Goal: Answer question/provide support: Ask a question

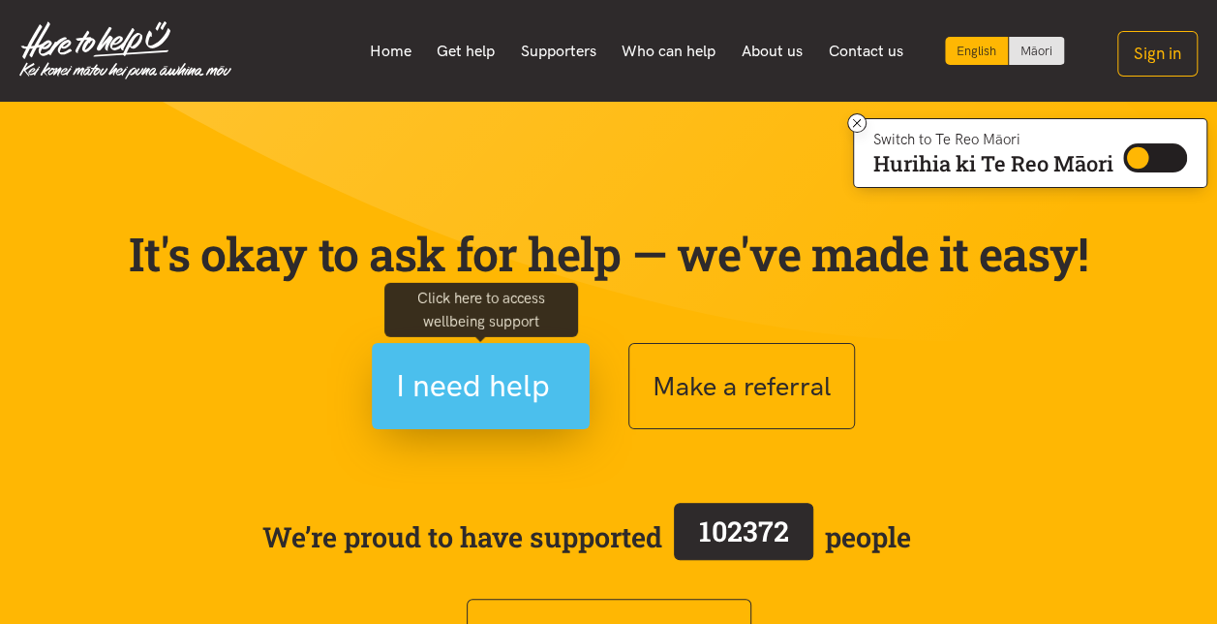
click at [469, 376] on span "I need help" at bounding box center [473, 385] width 154 height 49
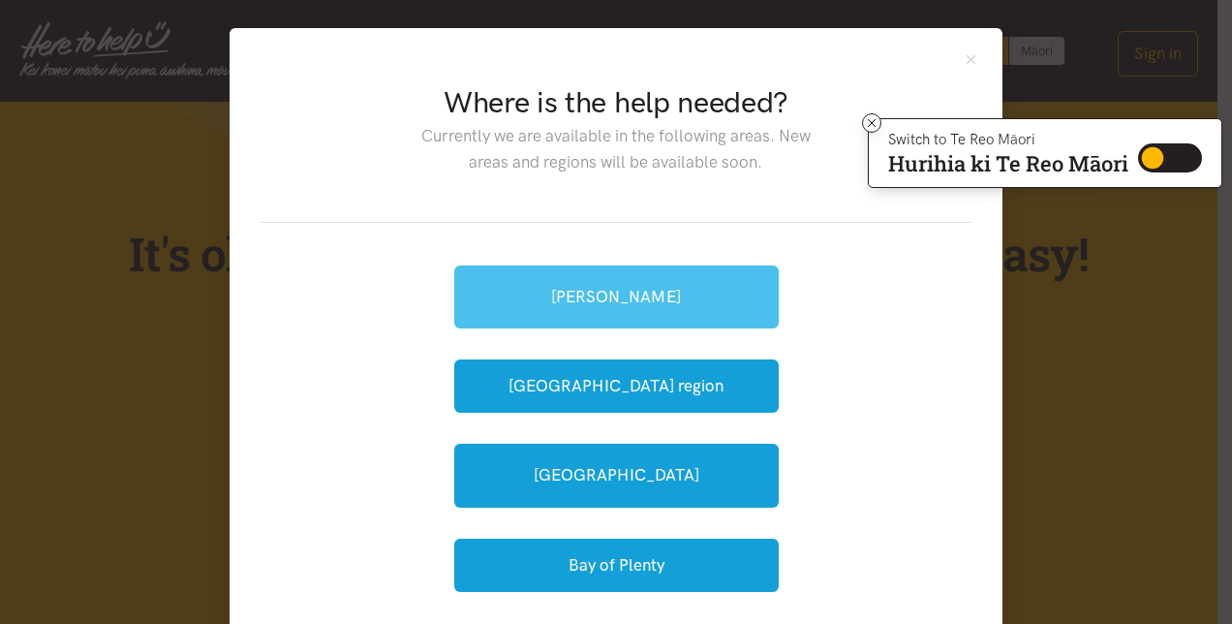
click at [597, 297] on link "[PERSON_NAME]" at bounding box center [616, 296] width 324 height 63
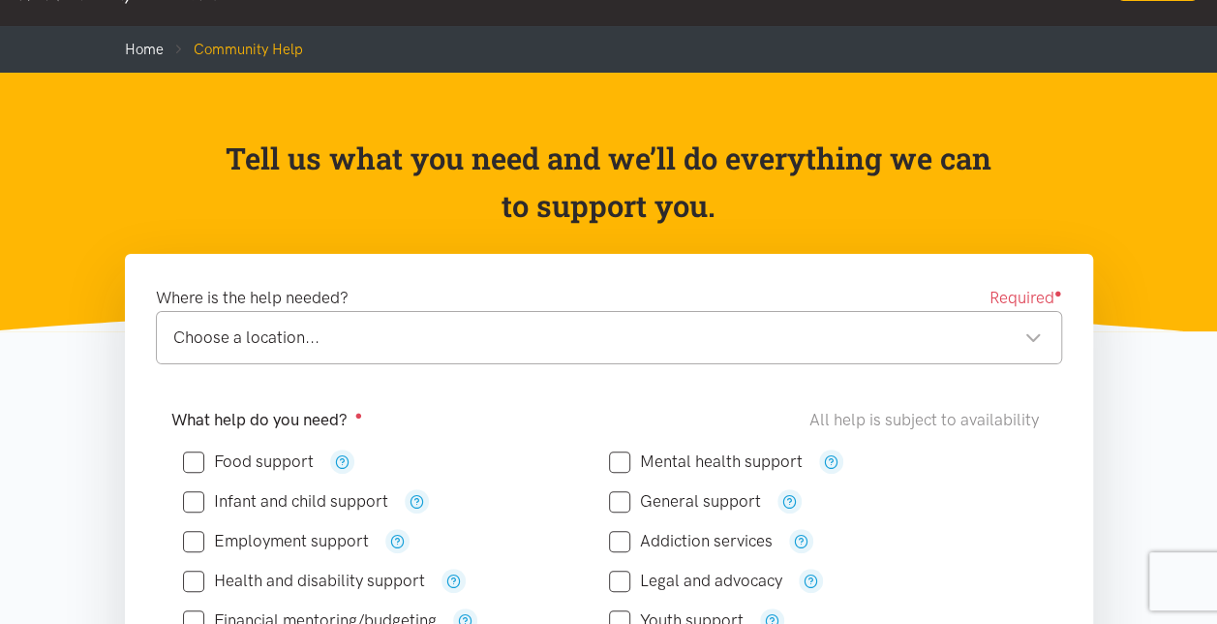
scroll to position [111, 0]
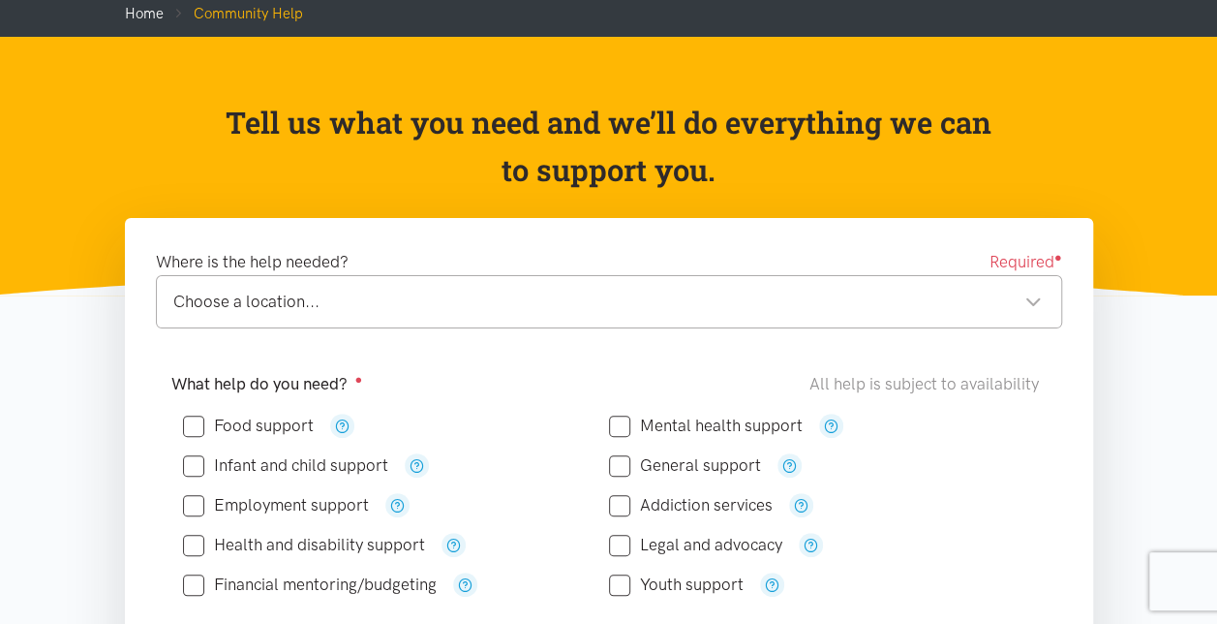
click at [538, 292] on div "Choose a location..." at bounding box center [607, 302] width 869 height 26
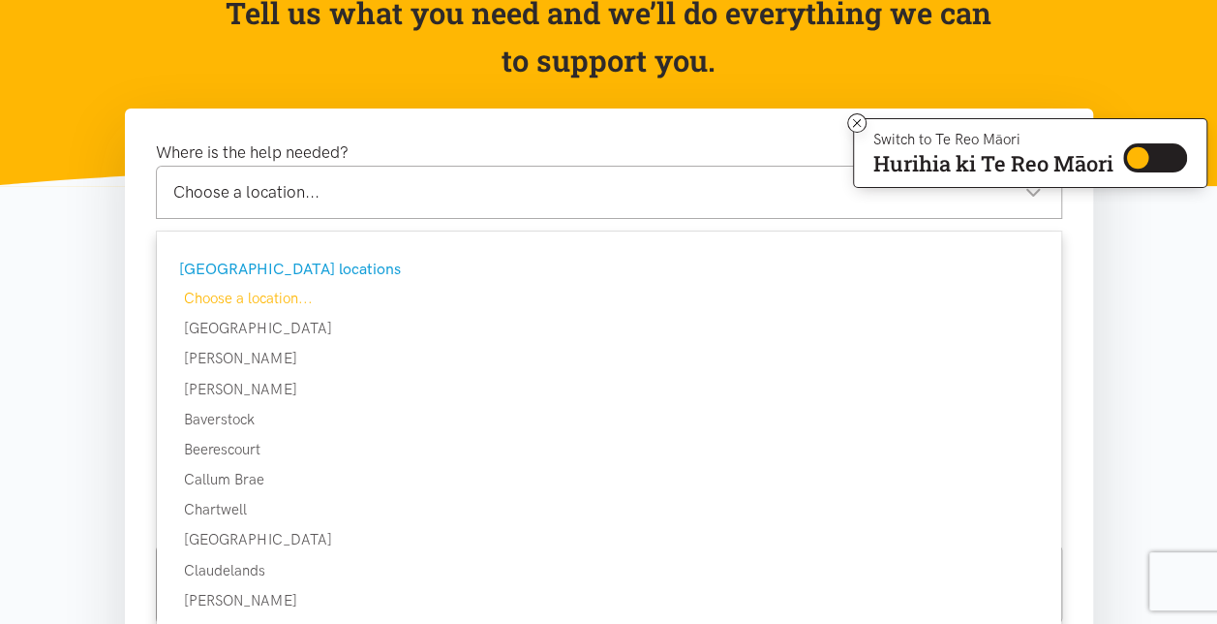
scroll to position [222, 0]
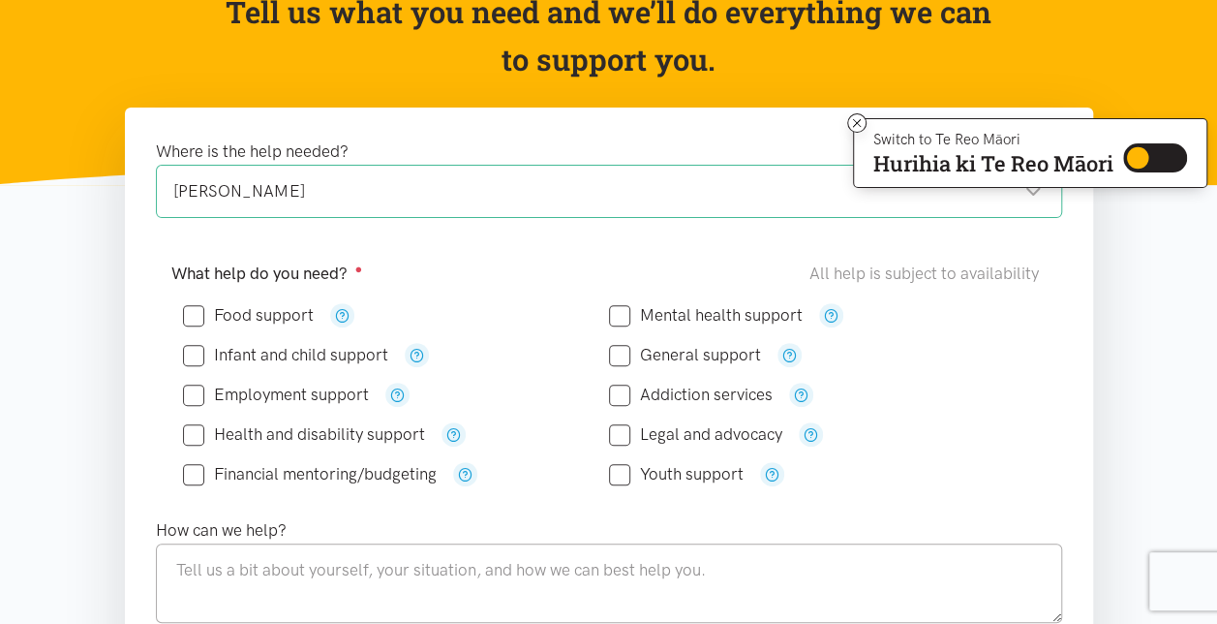
click at [188, 318] on input "Food support" at bounding box center [248, 315] width 131 height 16
checkbox input "true"
click at [192, 434] on input "Health and disability support" at bounding box center [304, 434] width 242 height 16
checkbox input "true"
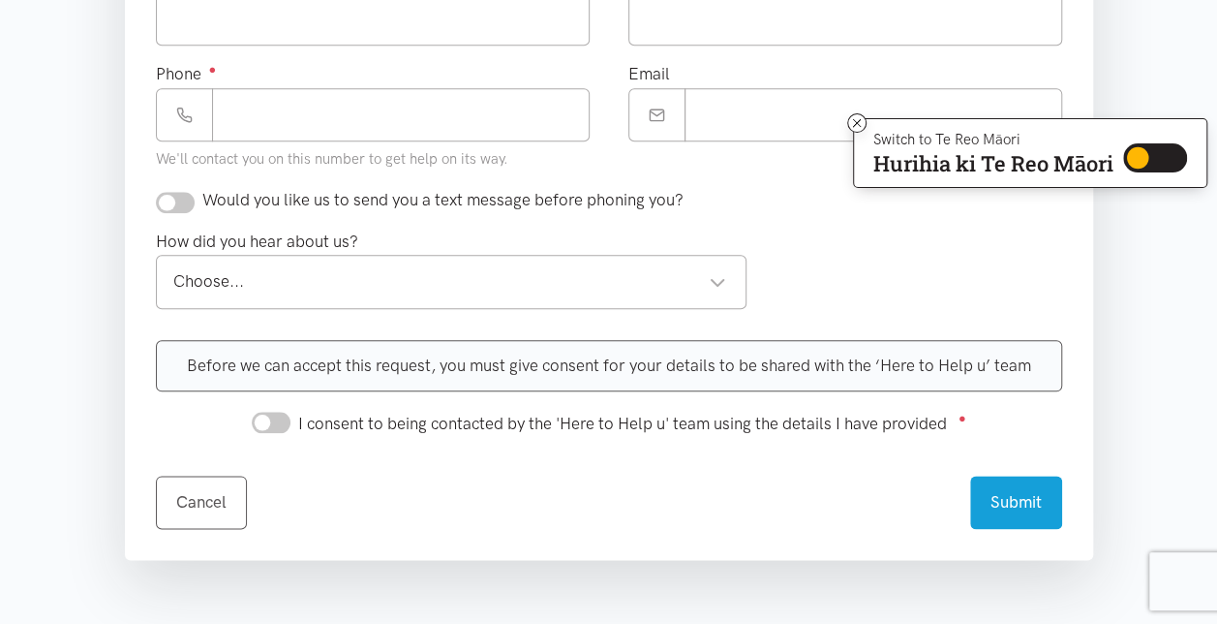
scroll to position [897, 0]
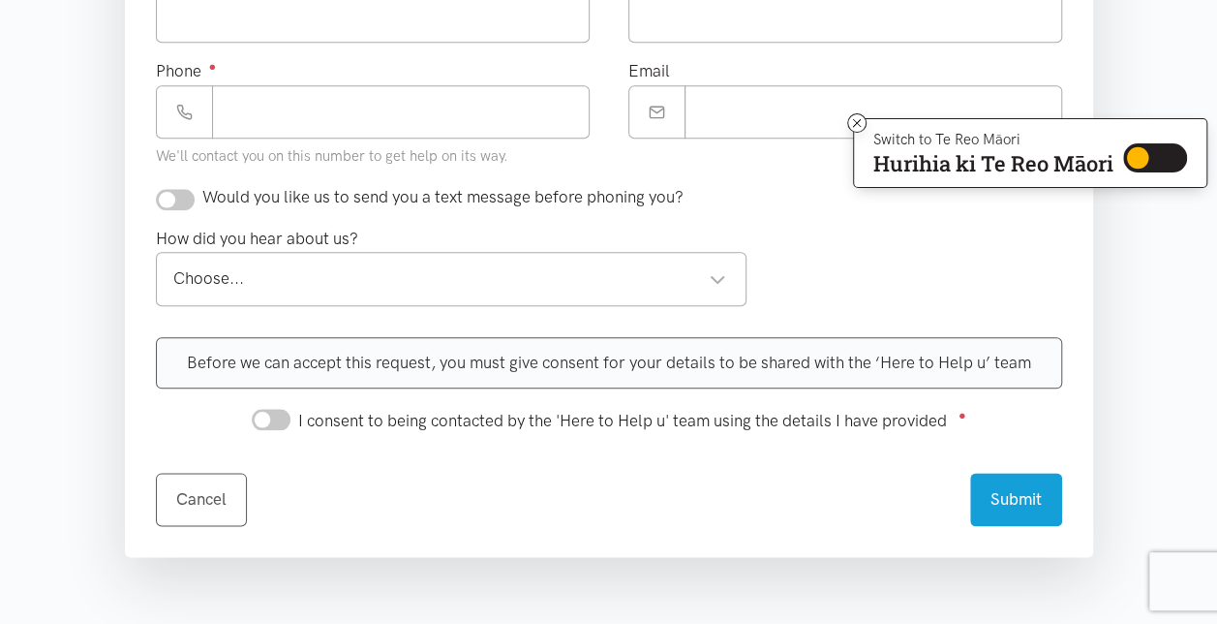
click at [273, 411] on input "I consent to being contacted by the 'Here to Help u' team using the details I h…" at bounding box center [271, 419] width 39 height 21
checkbox input "true"
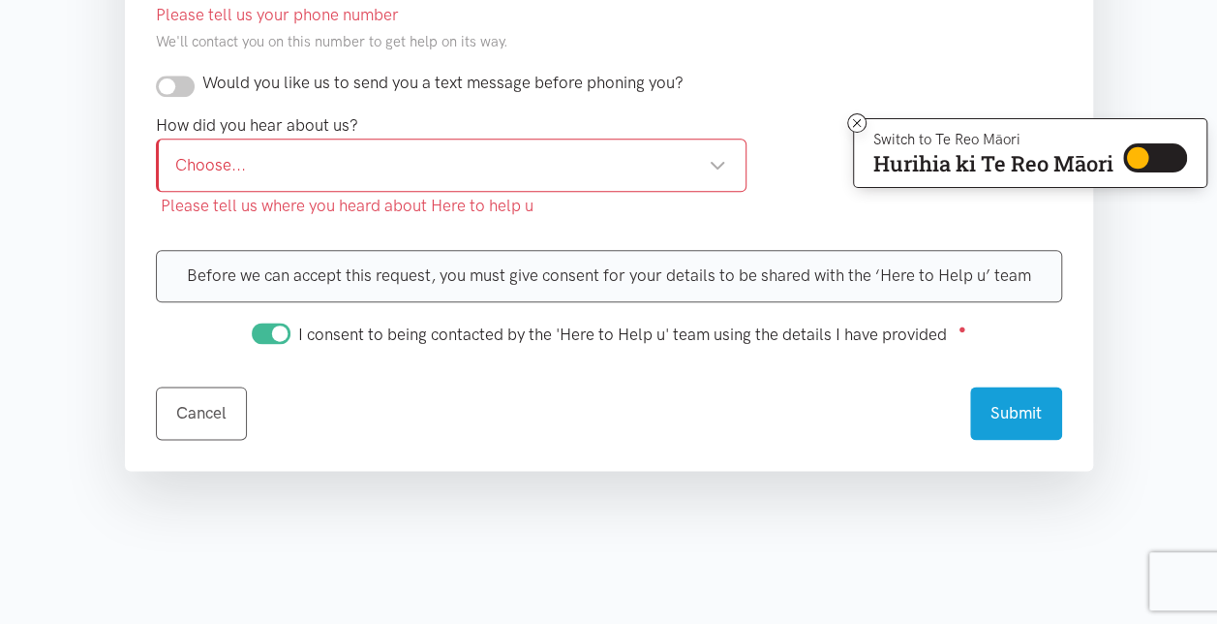
scroll to position [1065, 0]
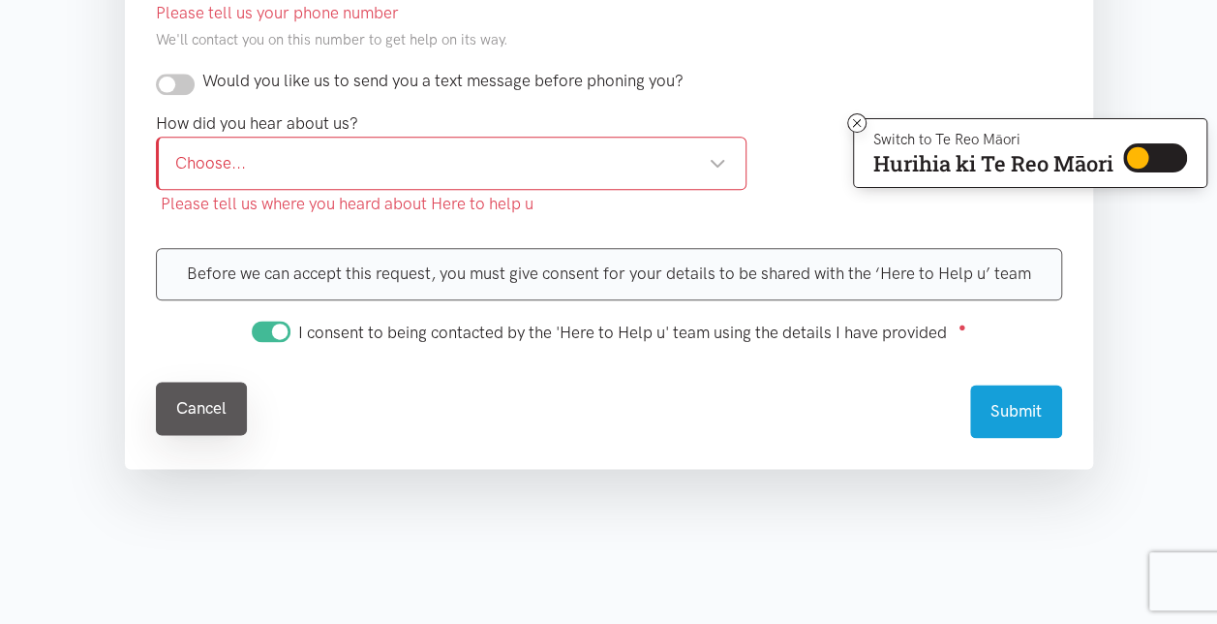
click at [219, 416] on link "Cancel" at bounding box center [201, 408] width 91 height 53
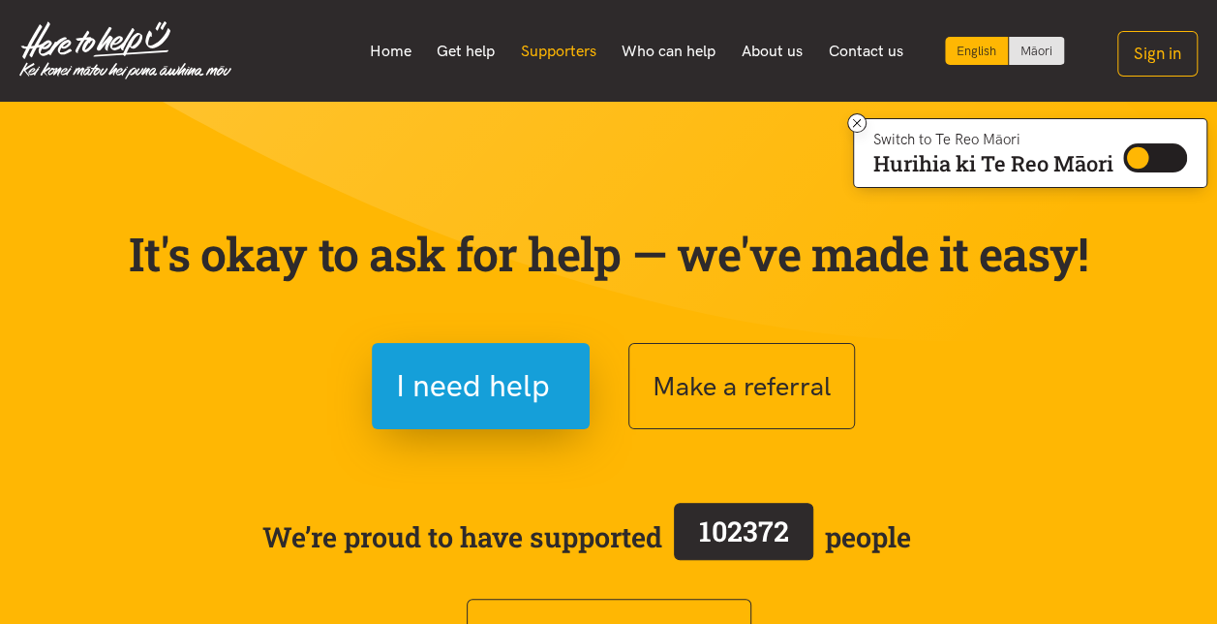
click at [552, 63] on link "Supporters" at bounding box center [558, 51] width 102 height 41
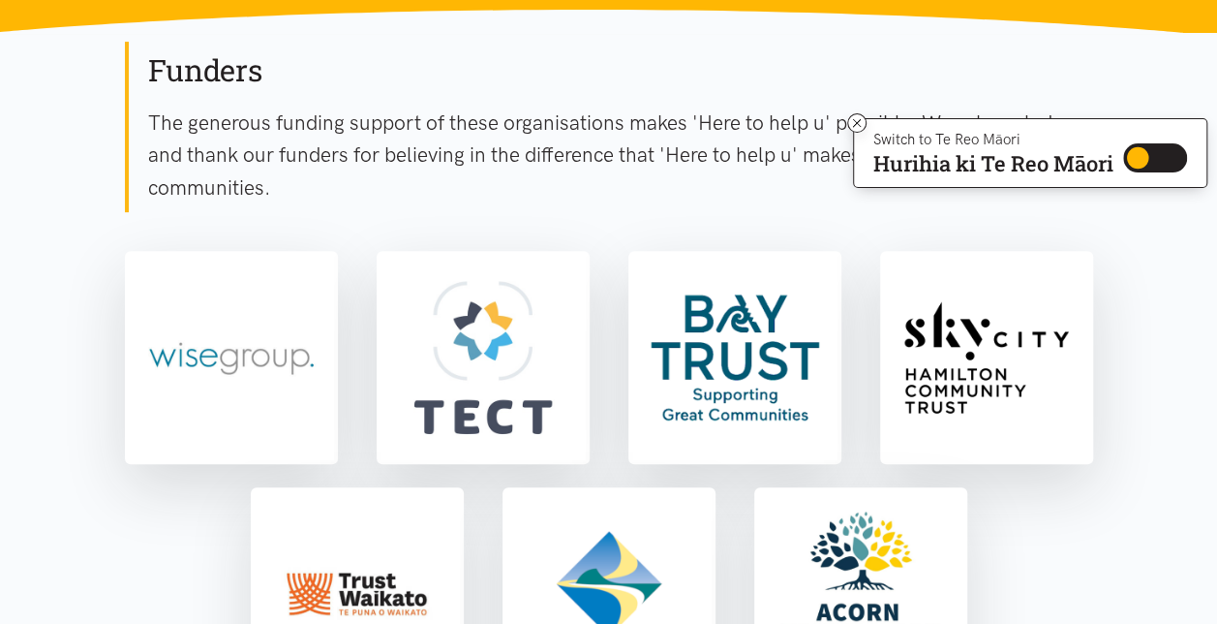
scroll to position [300, 0]
click at [854, 117] on icon at bounding box center [857, 123] width 15 height 15
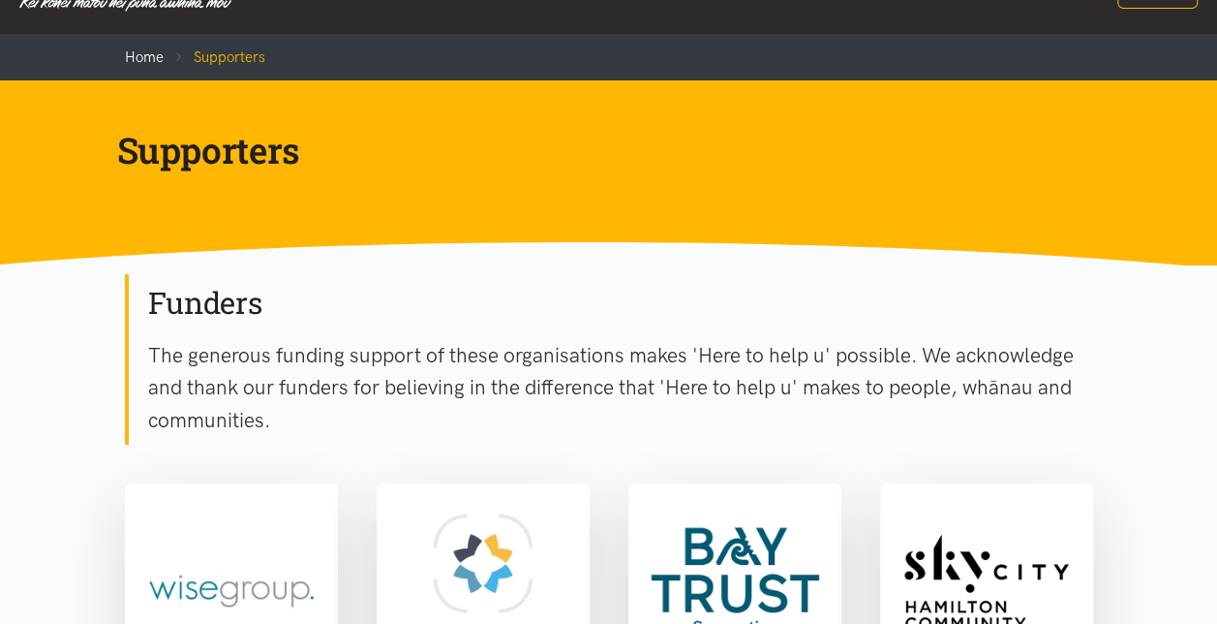
scroll to position [0, 0]
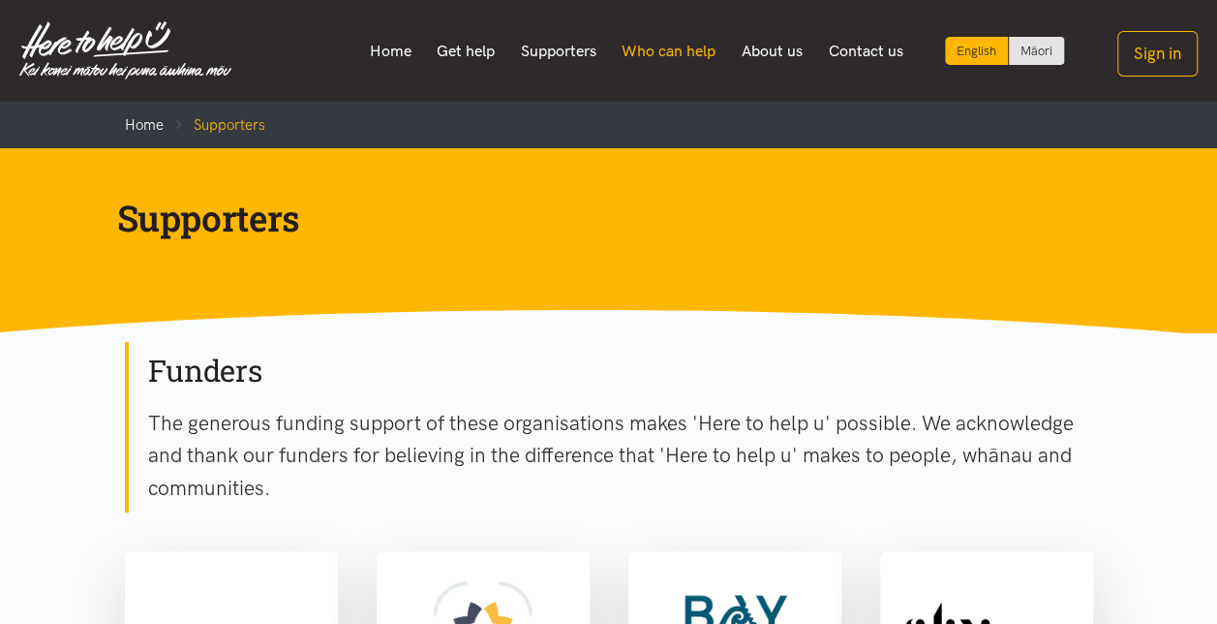
click at [657, 56] on link "Who can help" at bounding box center [669, 51] width 120 height 41
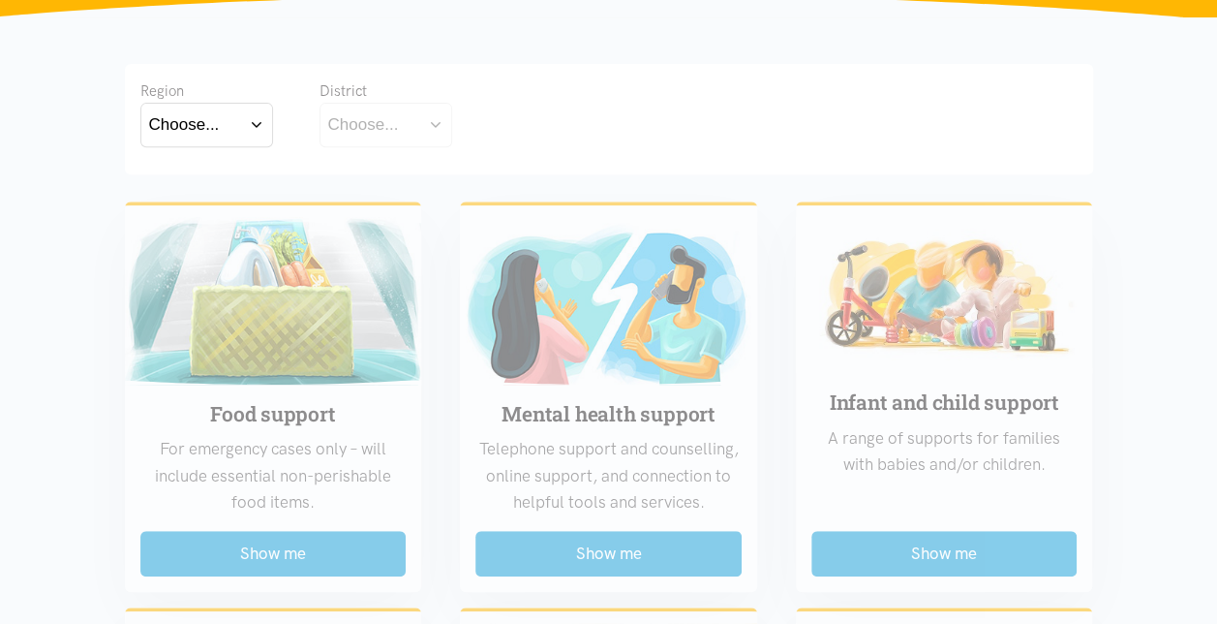
scroll to position [388, 0]
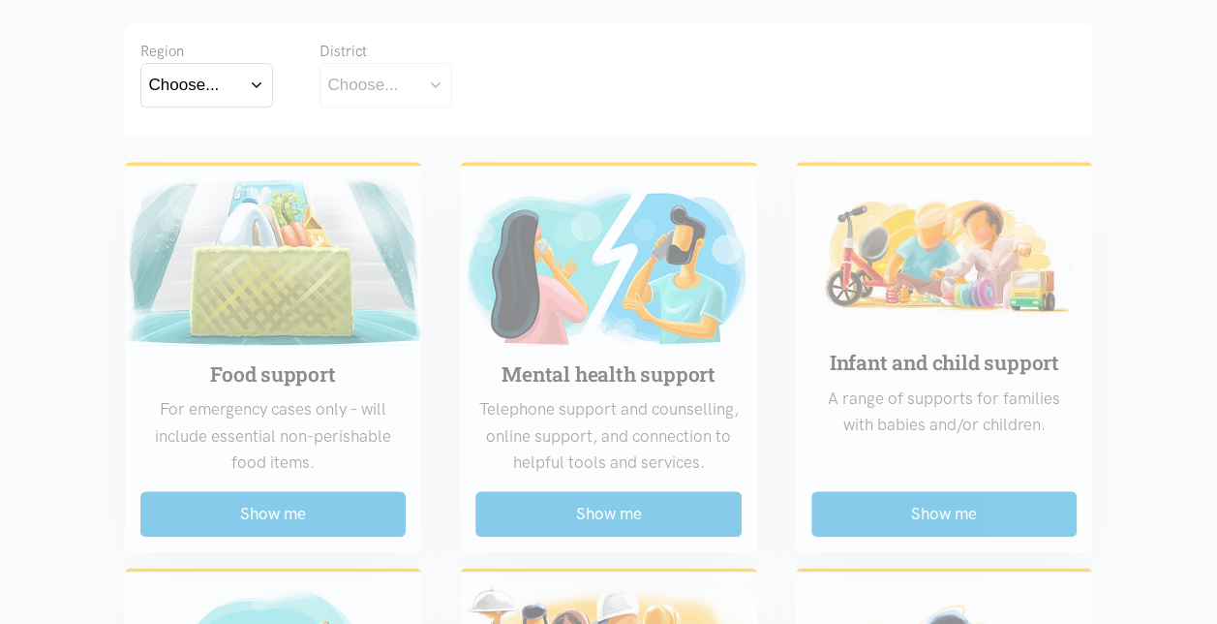
click at [210, 87] on div "Choose..." at bounding box center [184, 85] width 71 height 26
click at [183, 169] on label "Waikato" at bounding box center [206, 170] width 115 height 24
click at [0, 0] on input "Waikato" at bounding box center [0, 0] width 0 height 0
click at [370, 77] on div "Choose..." at bounding box center [363, 85] width 71 height 26
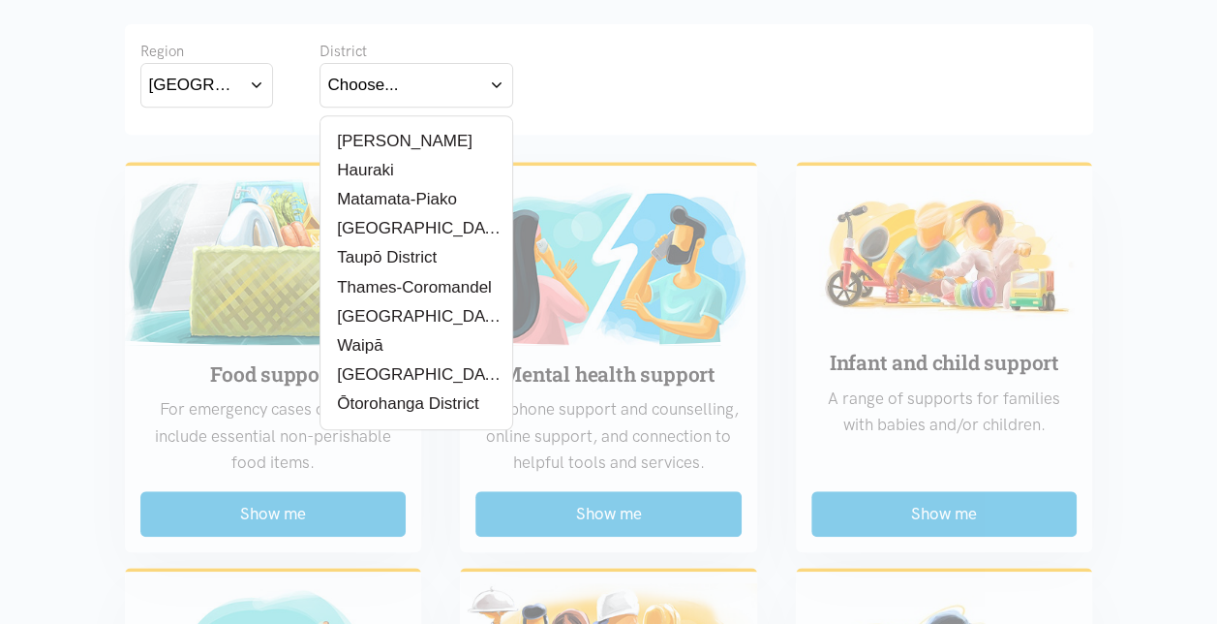
click at [372, 143] on label "[PERSON_NAME]" at bounding box center [400, 141] width 144 height 24
click at [0, 0] on input "[PERSON_NAME]" at bounding box center [0, 0] width 0 height 0
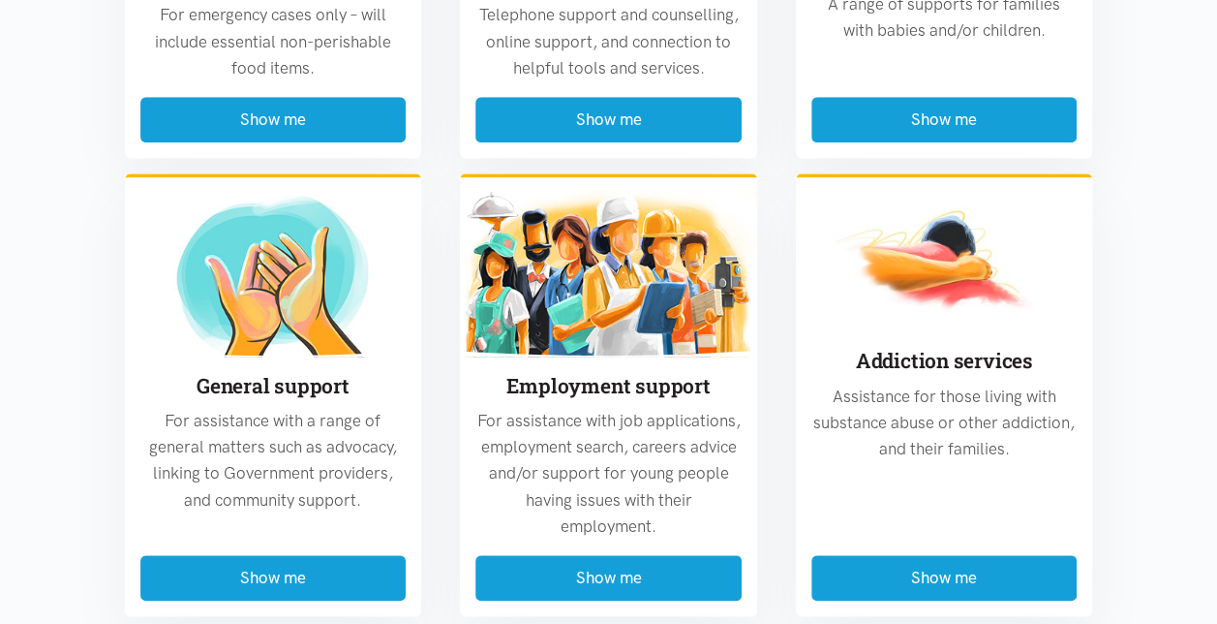
scroll to position [784, 0]
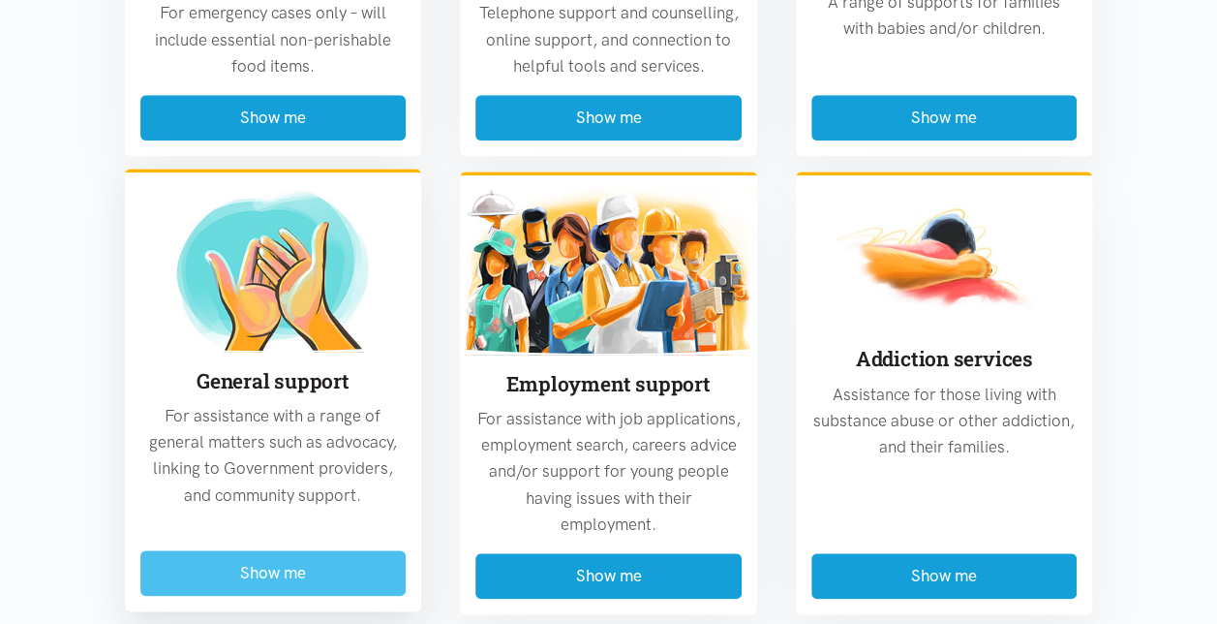
click at [260, 567] on button "Show me" at bounding box center [273, 573] width 266 height 46
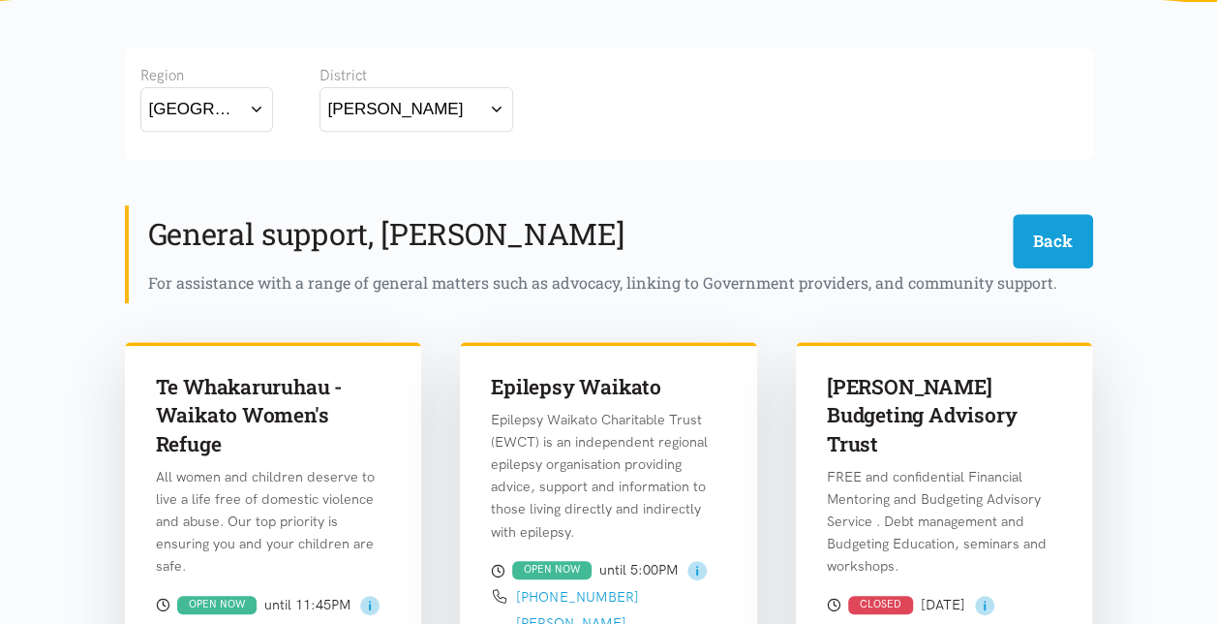
scroll to position [376, 0]
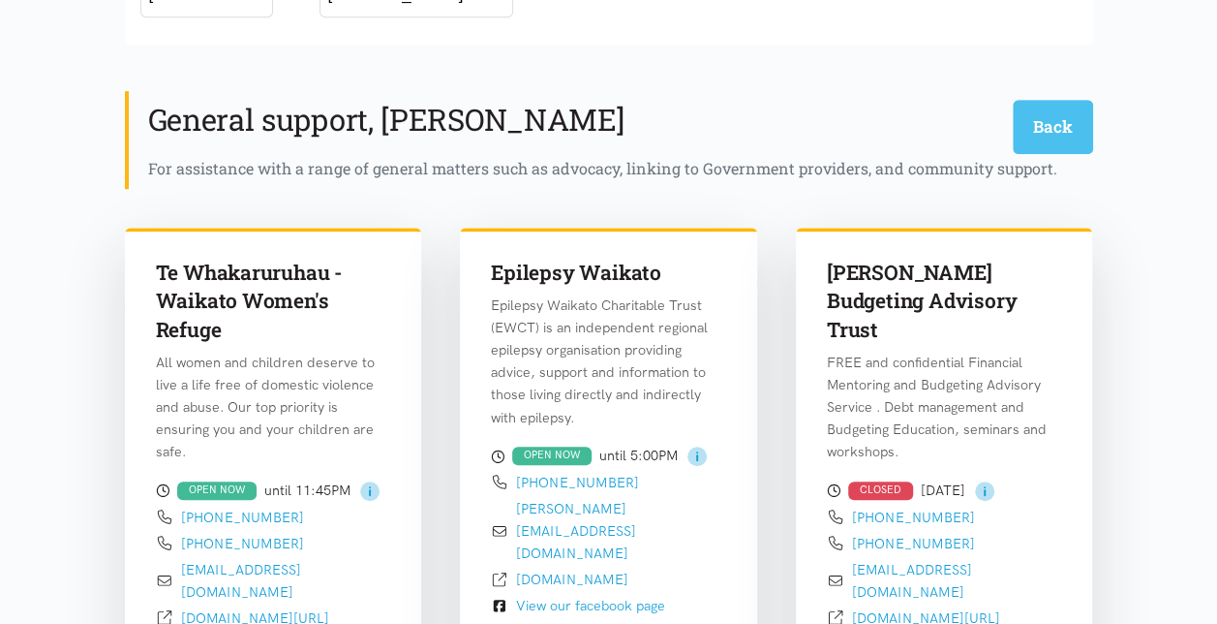
click at [1050, 141] on button "Back" at bounding box center [1053, 126] width 80 height 53
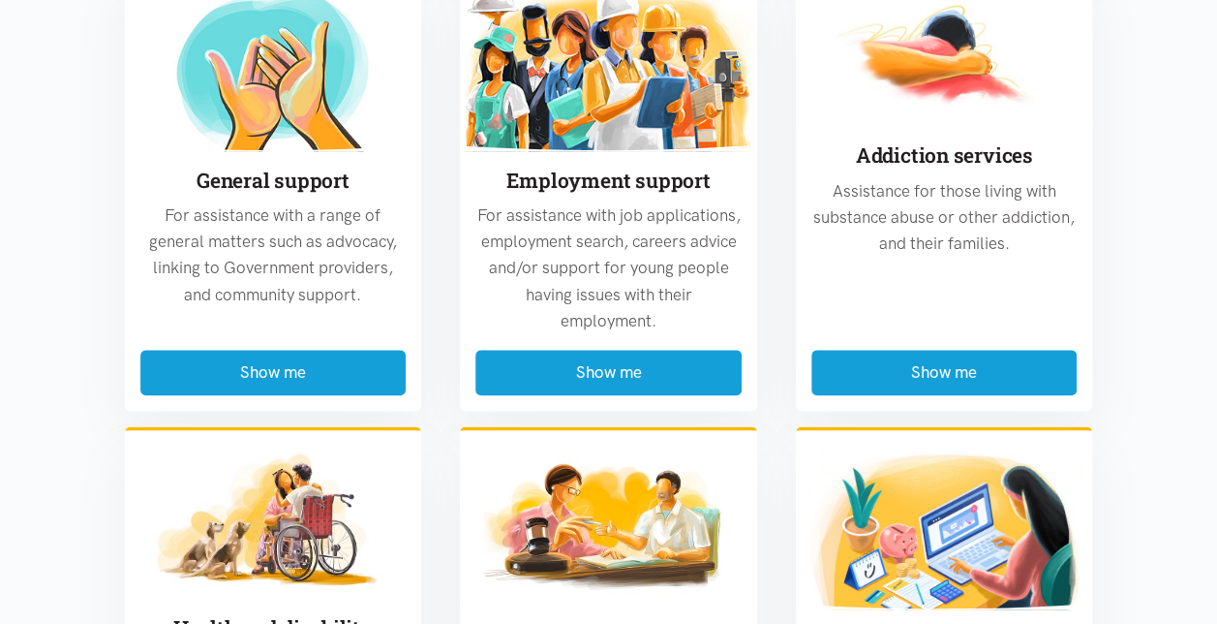
scroll to position [990, 0]
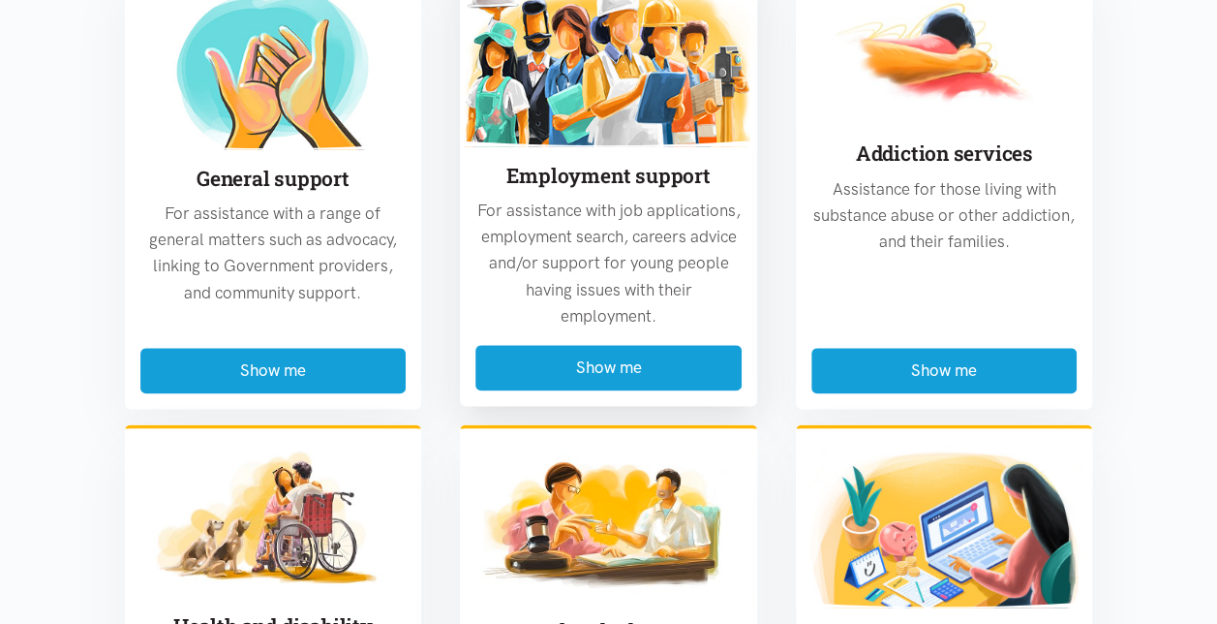
click at [616, 335] on div "Employment support For assistance with job applications, employment search, car…" at bounding box center [608, 245] width 297 height 199
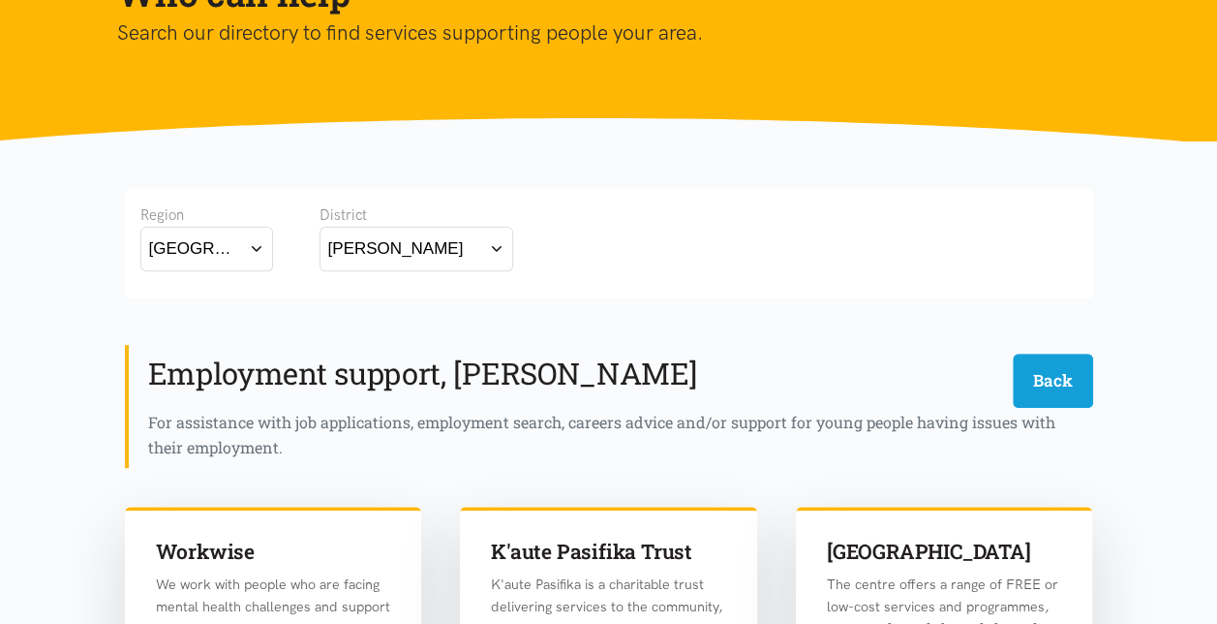
scroll to position [0, 0]
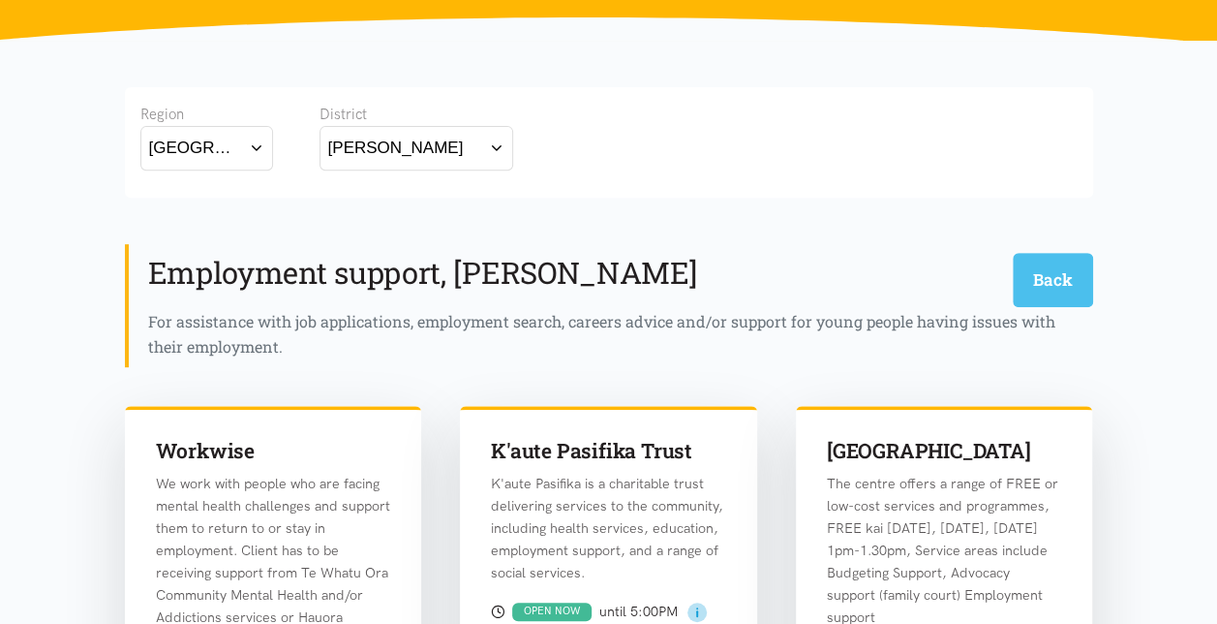
click at [1044, 268] on button "Back" at bounding box center [1053, 279] width 80 height 53
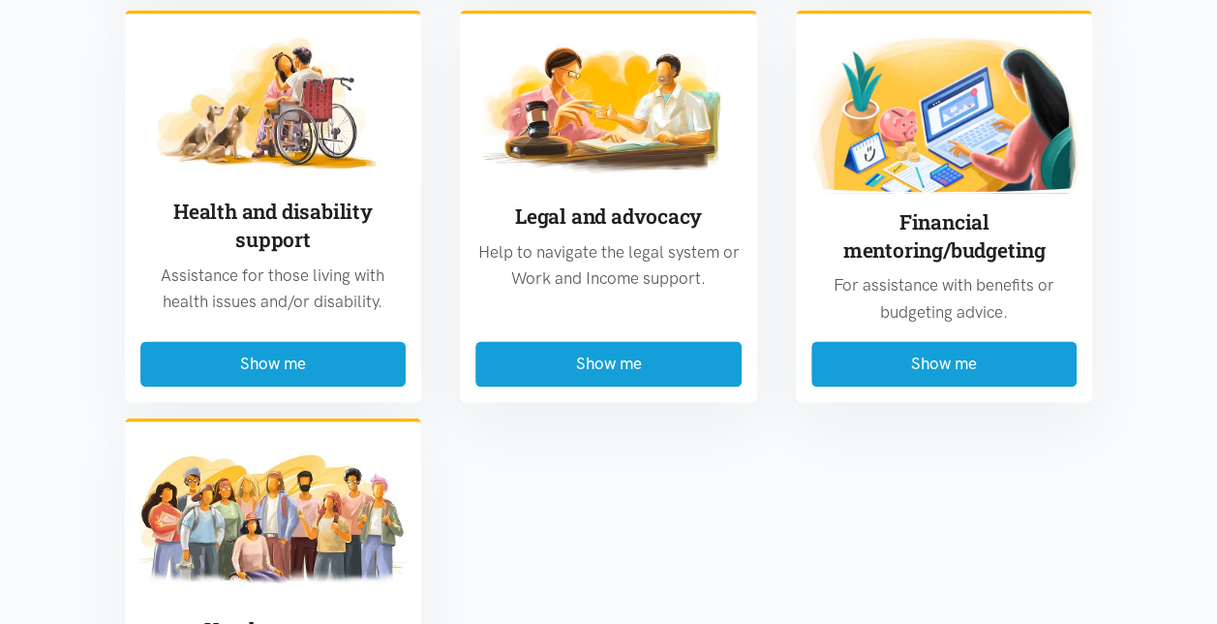
scroll to position [1408, 0]
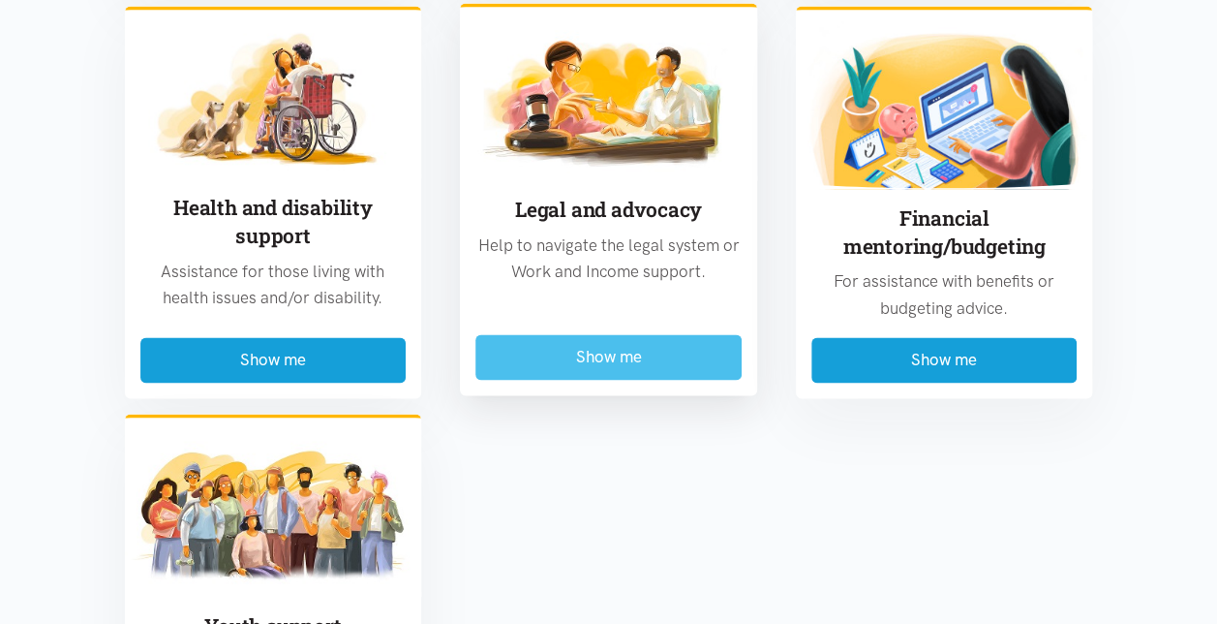
click at [629, 368] on button "Show me" at bounding box center [608, 357] width 266 height 46
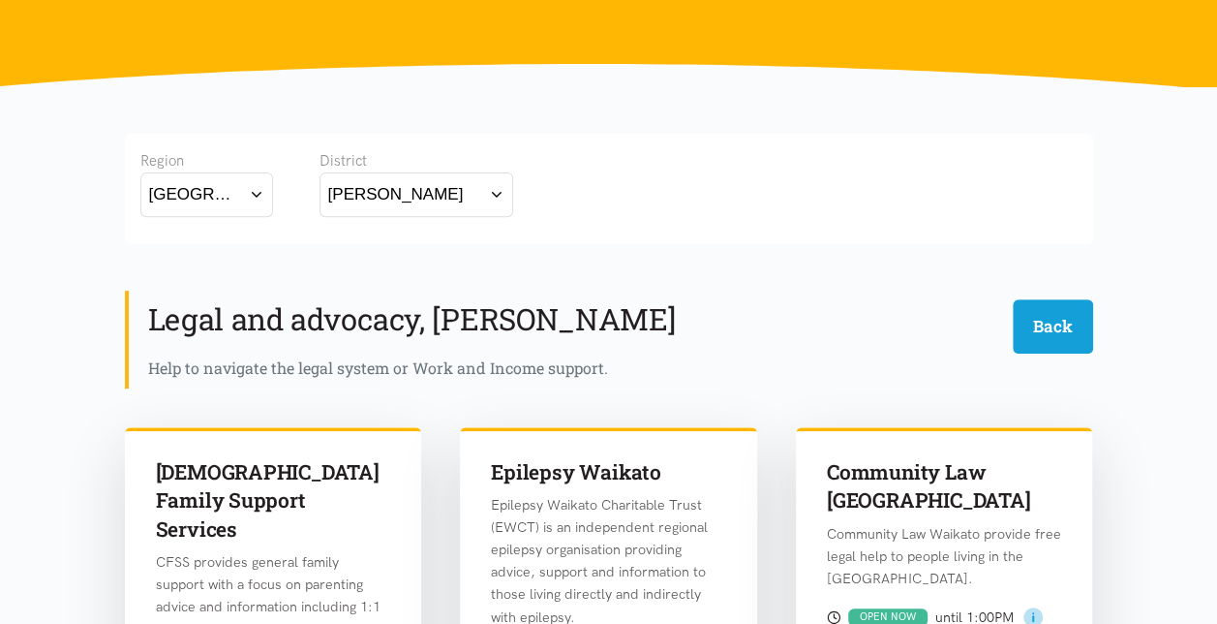
scroll to position [220, 0]
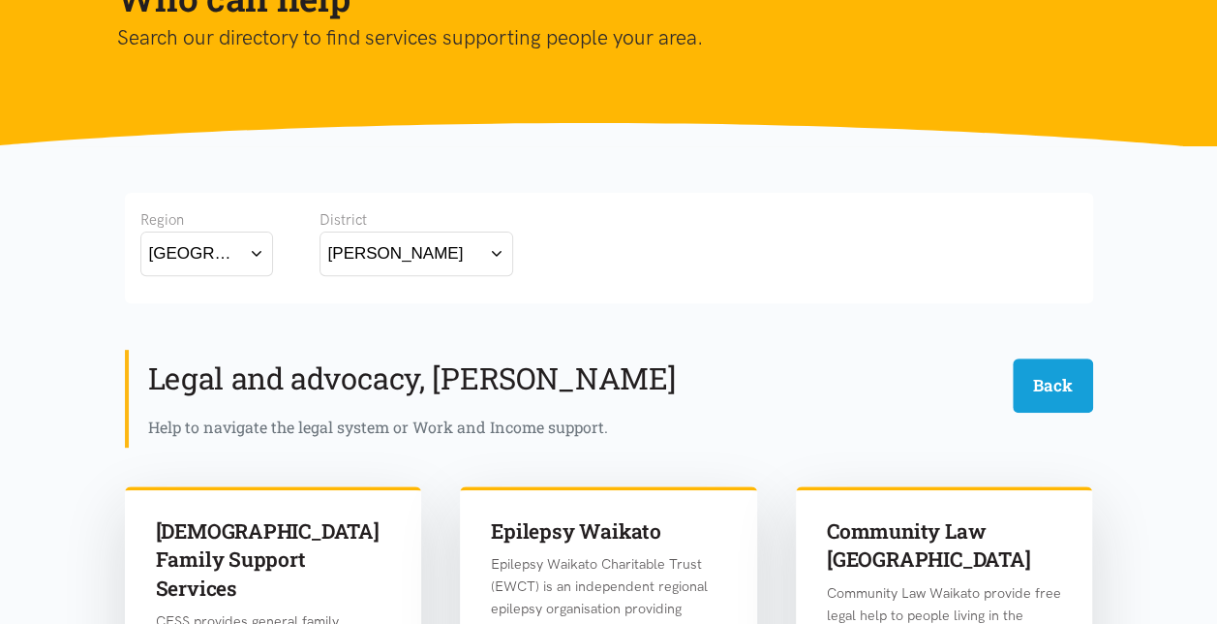
click at [167, 241] on div "Waikato" at bounding box center [195, 253] width 92 height 26
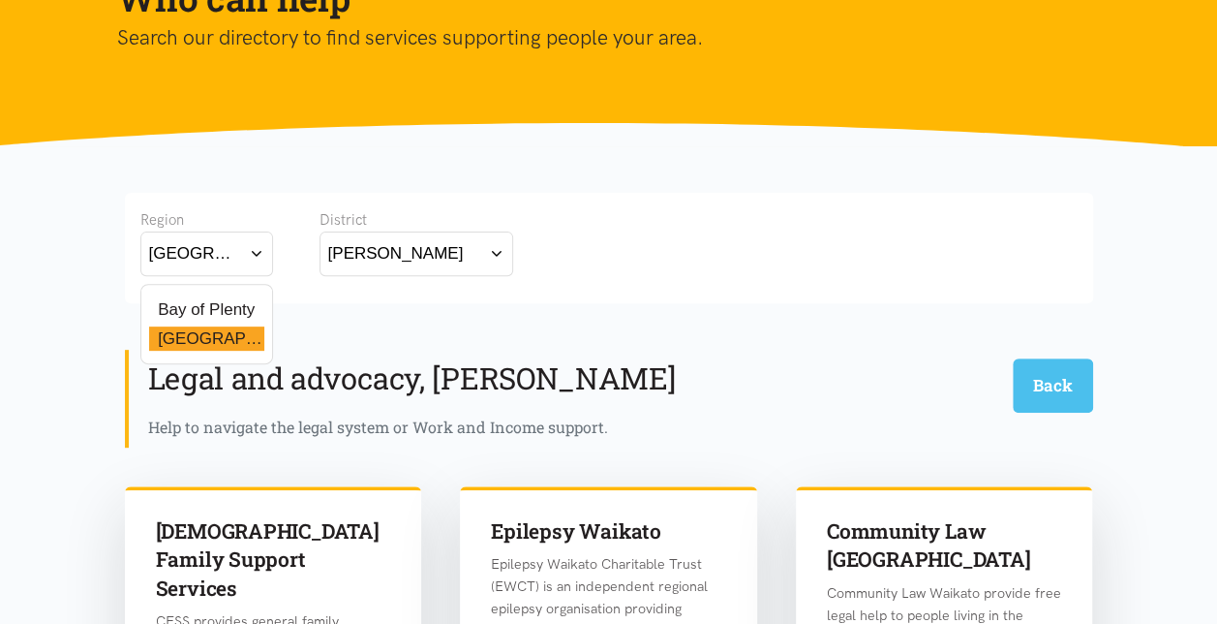
click at [1082, 385] on button "Back" at bounding box center [1053, 384] width 80 height 53
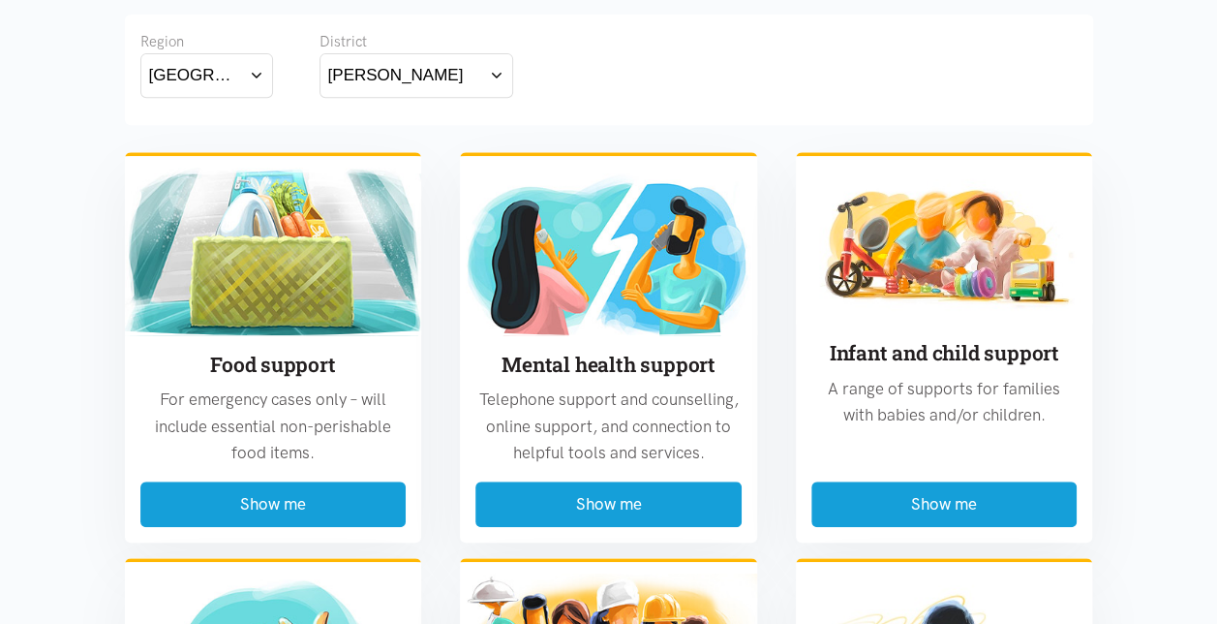
scroll to position [413, 0]
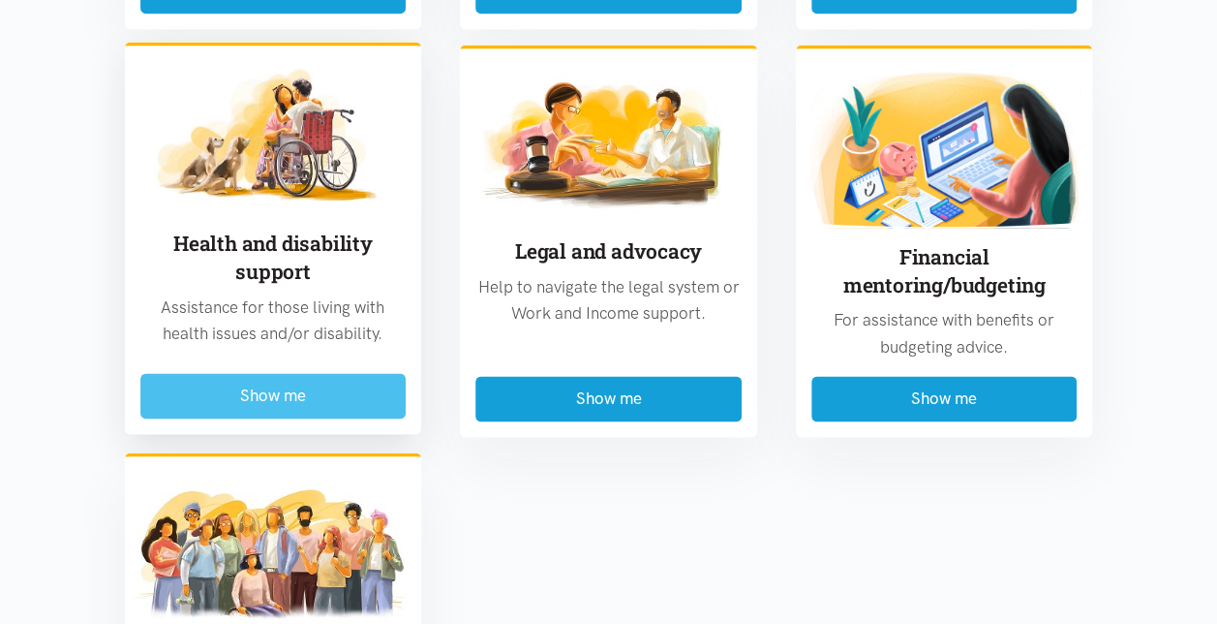
click at [242, 387] on button "Show me" at bounding box center [273, 396] width 266 height 46
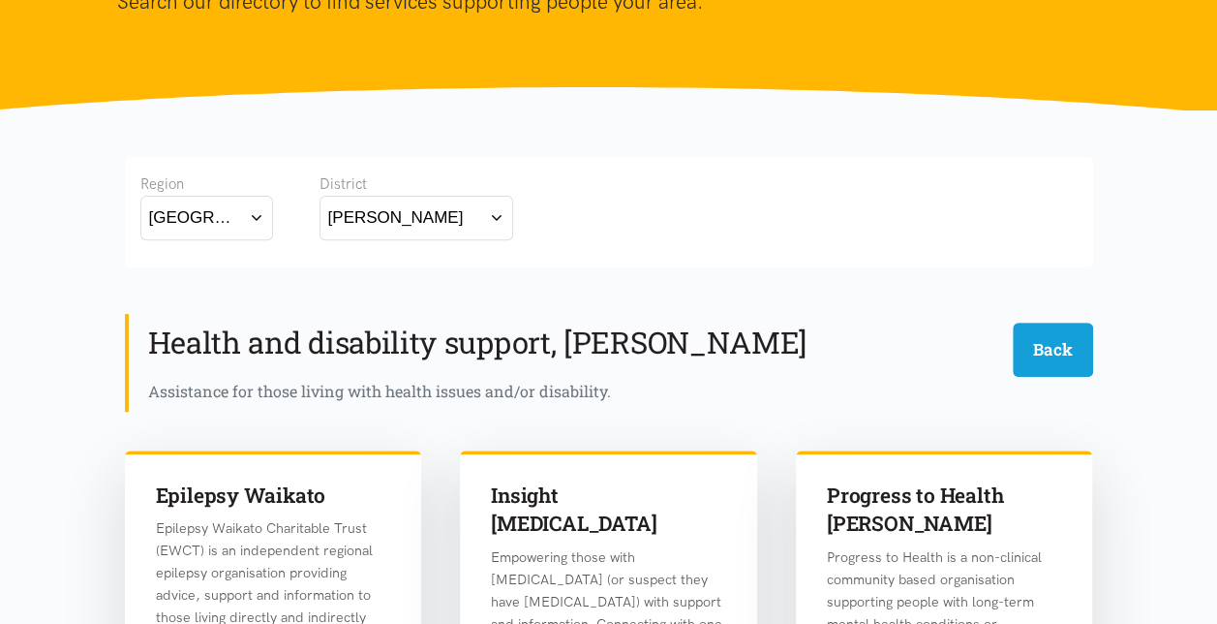
scroll to position [0, 0]
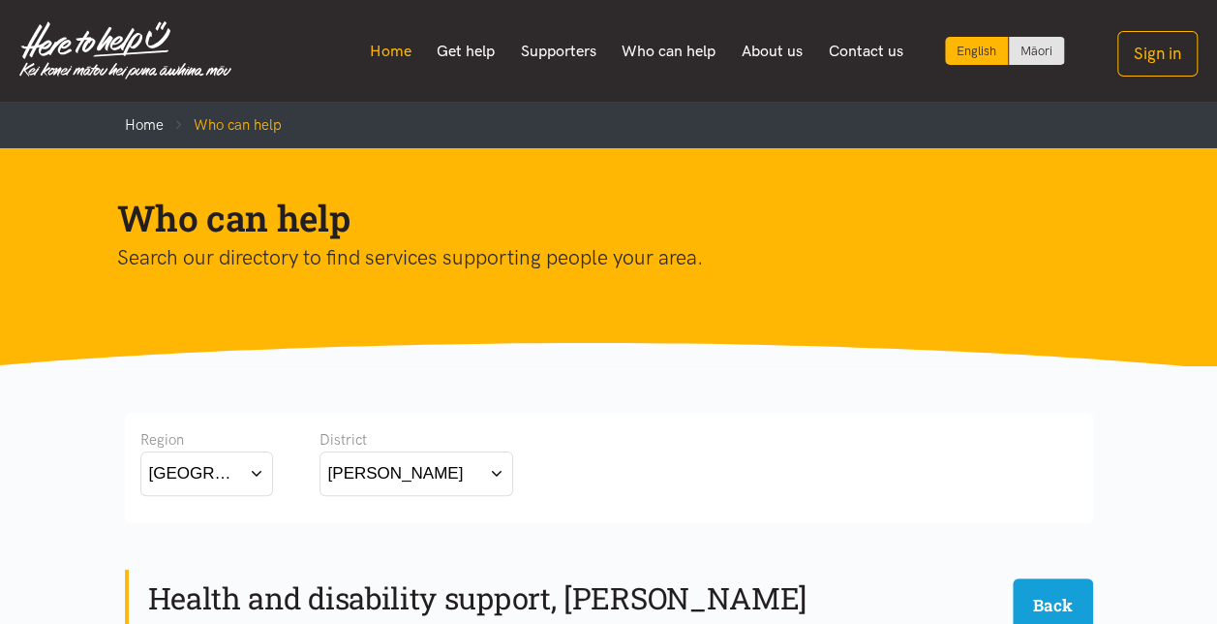
click at [396, 50] on link "Home" at bounding box center [390, 51] width 68 height 41
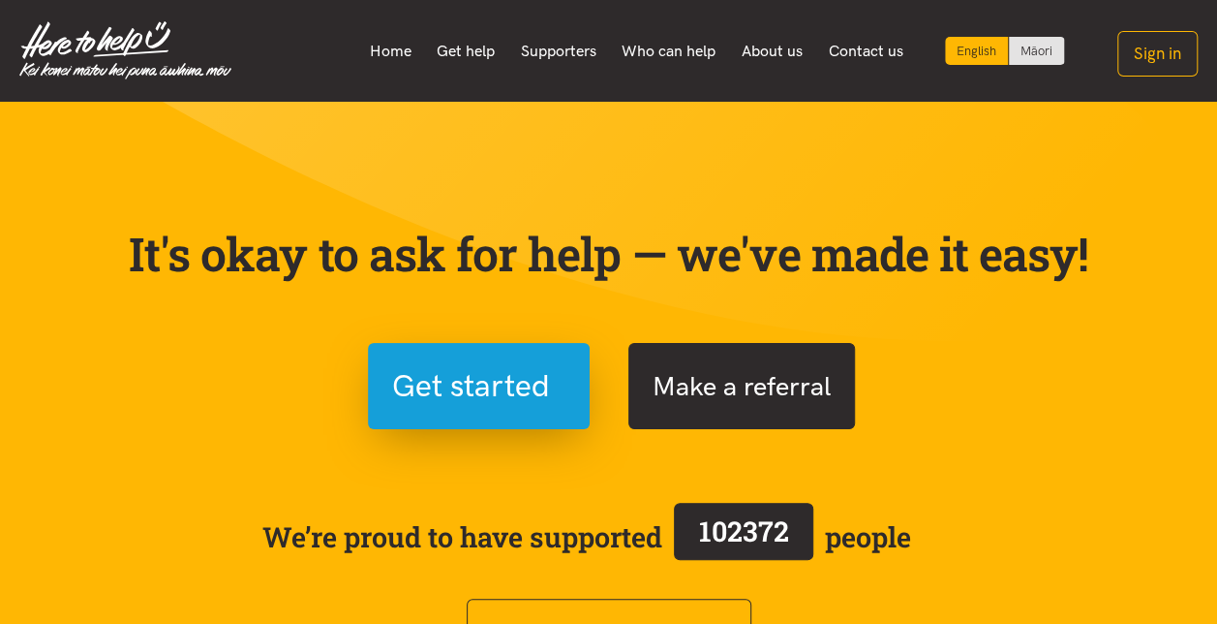
click at [750, 389] on button "Make a referral" at bounding box center [742, 386] width 227 height 86
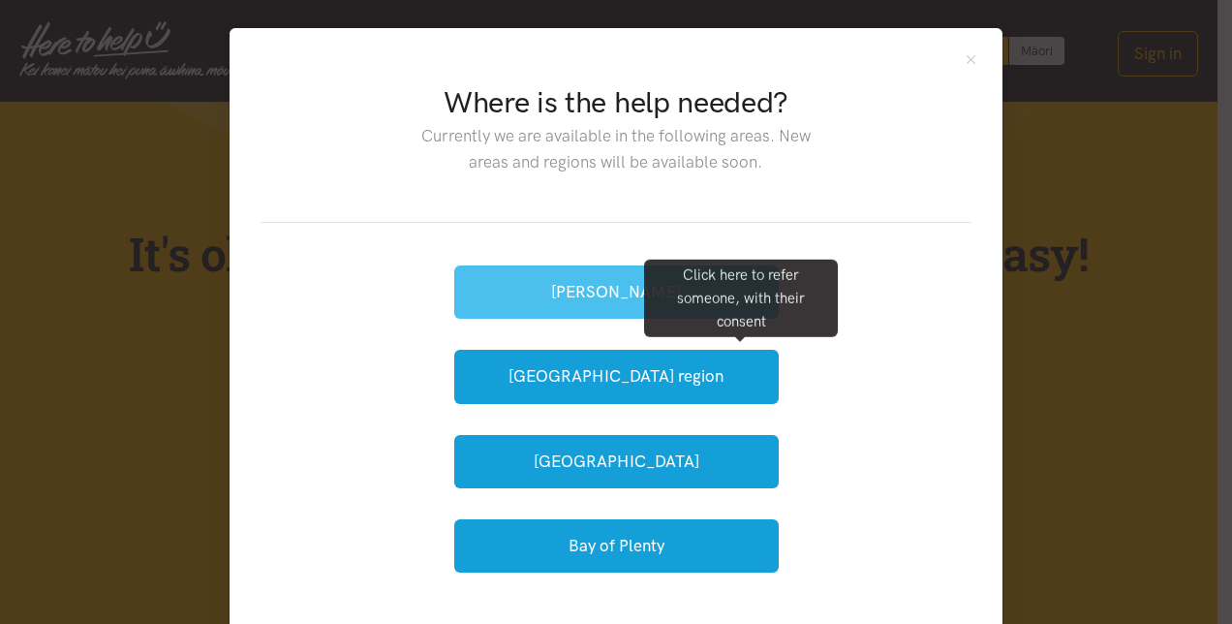
click at [552, 279] on button "[PERSON_NAME]" at bounding box center [616, 291] width 324 height 53
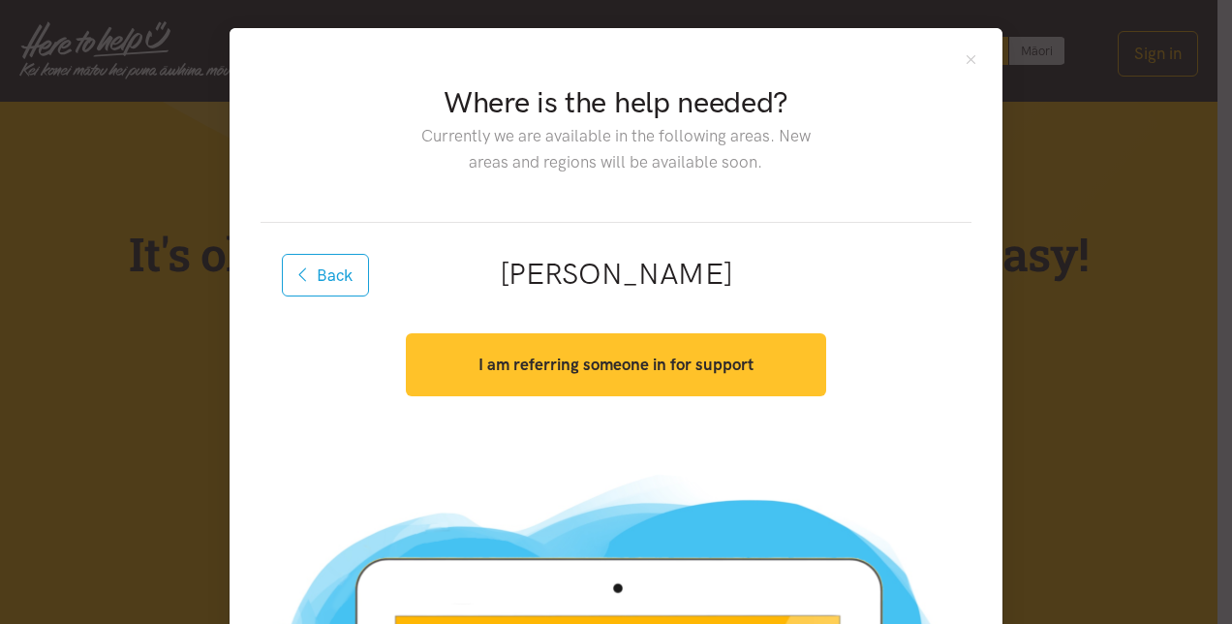
click at [542, 369] on strong "I am referring someone in for support" at bounding box center [615, 363] width 275 height 19
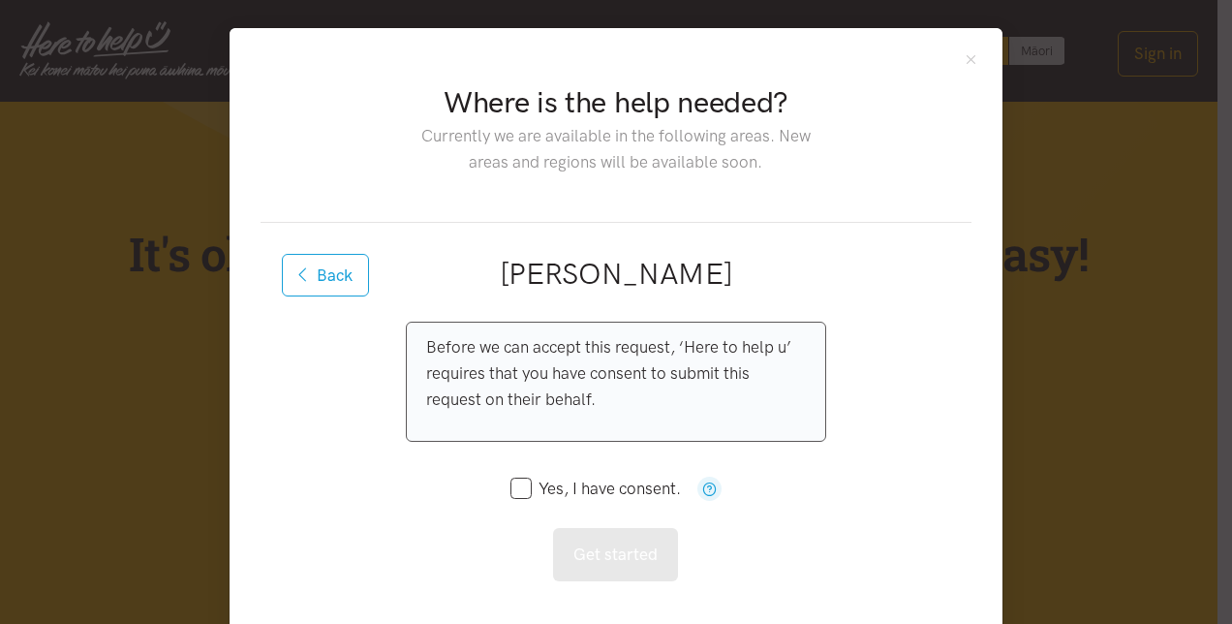
click at [513, 494] on input "Yes, I have consent." at bounding box center [595, 488] width 170 height 16
checkbox input "true"
click at [593, 571] on button "Get started" at bounding box center [615, 554] width 125 height 53
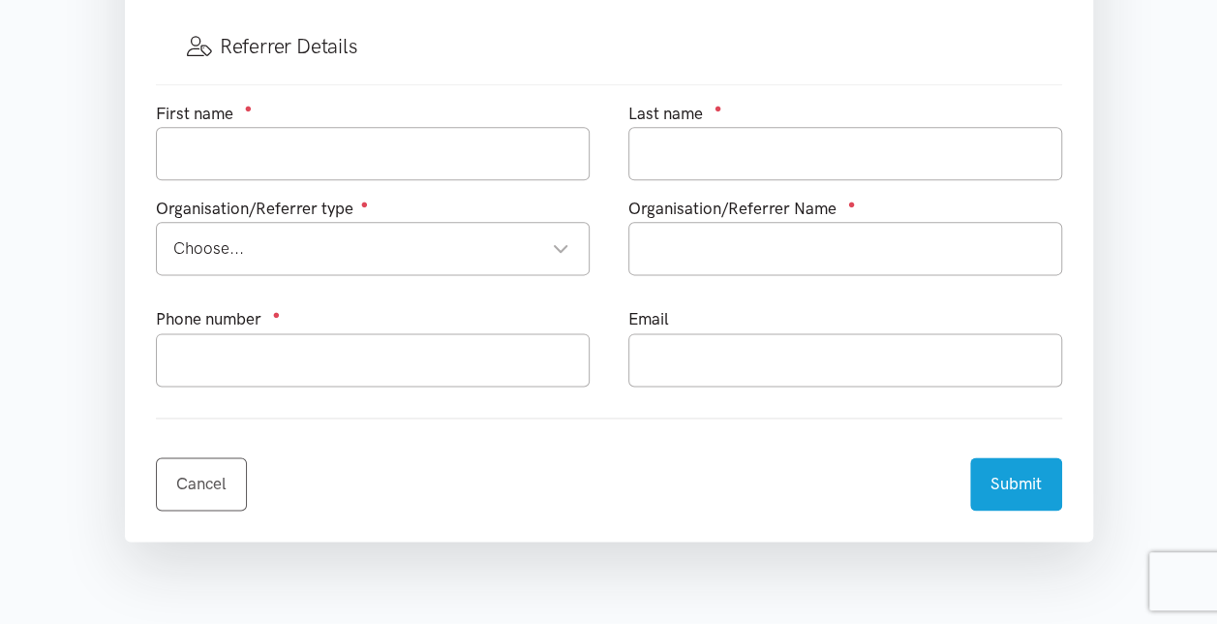
scroll to position [1124, 0]
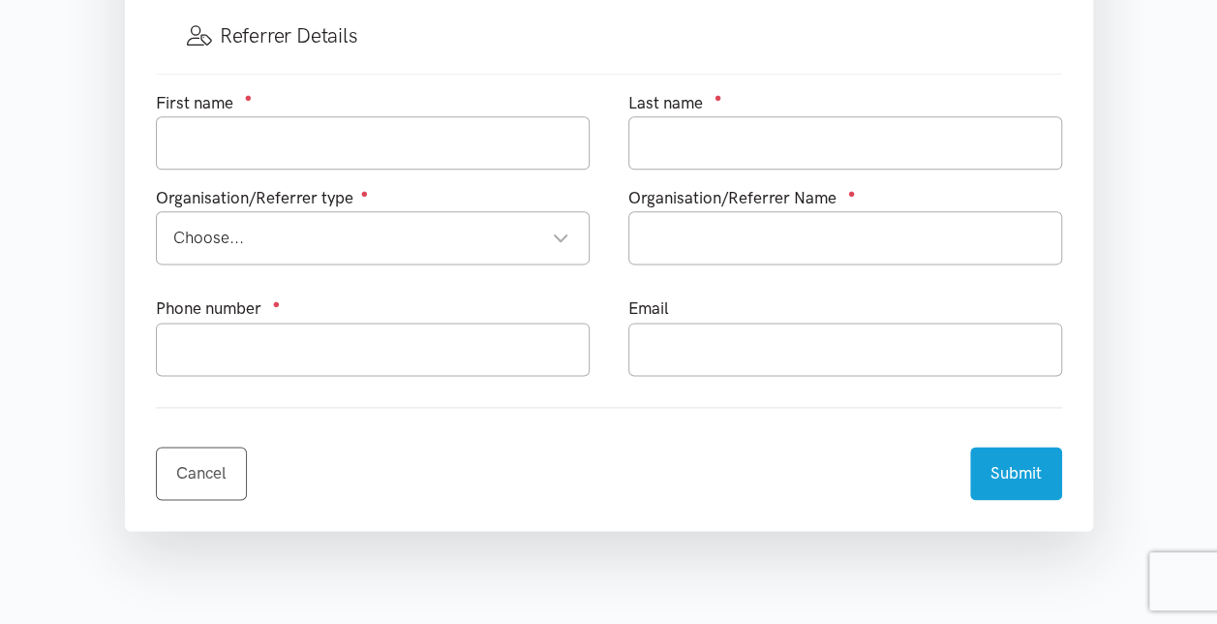
click at [299, 235] on div "Choose..." at bounding box center [371, 238] width 396 height 26
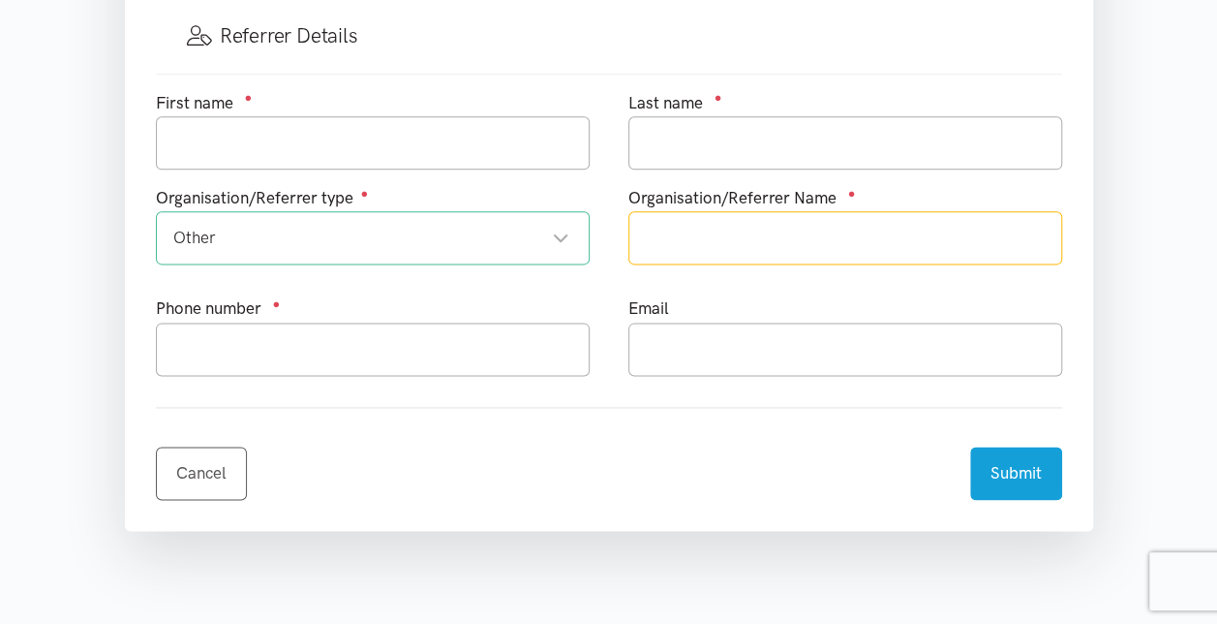
click at [754, 218] on input "text" at bounding box center [846, 237] width 434 height 53
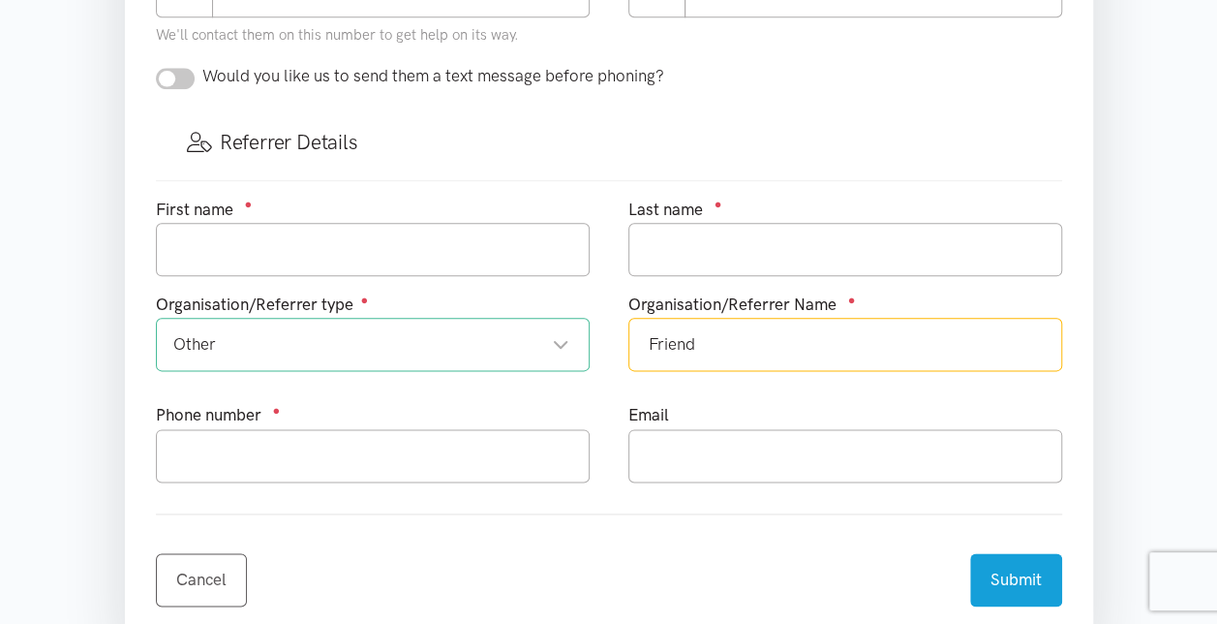
scroll to position [947, 0]
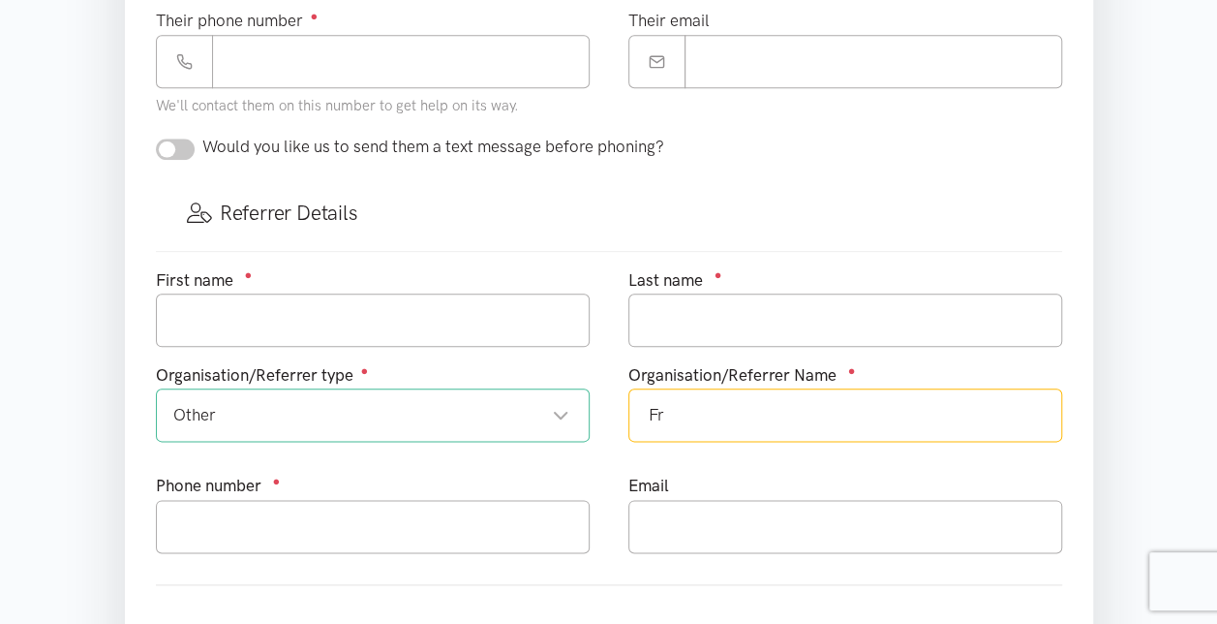
type input "F"
click at [388, 412] on div "Other" at bounding box center [371, 415] width 396 height 26
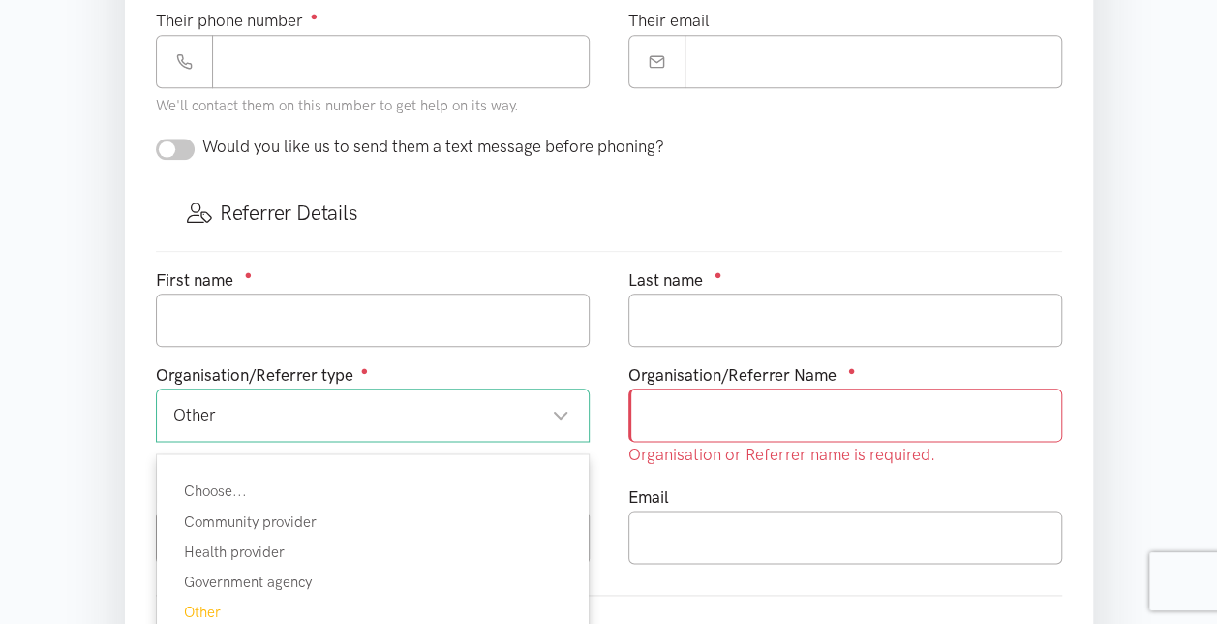
click at [1110, 374] on div "Where is the help needed? Required ● Choose a location... Choose a location... …" at bounding box center [609, 50] width 1007 height 1336
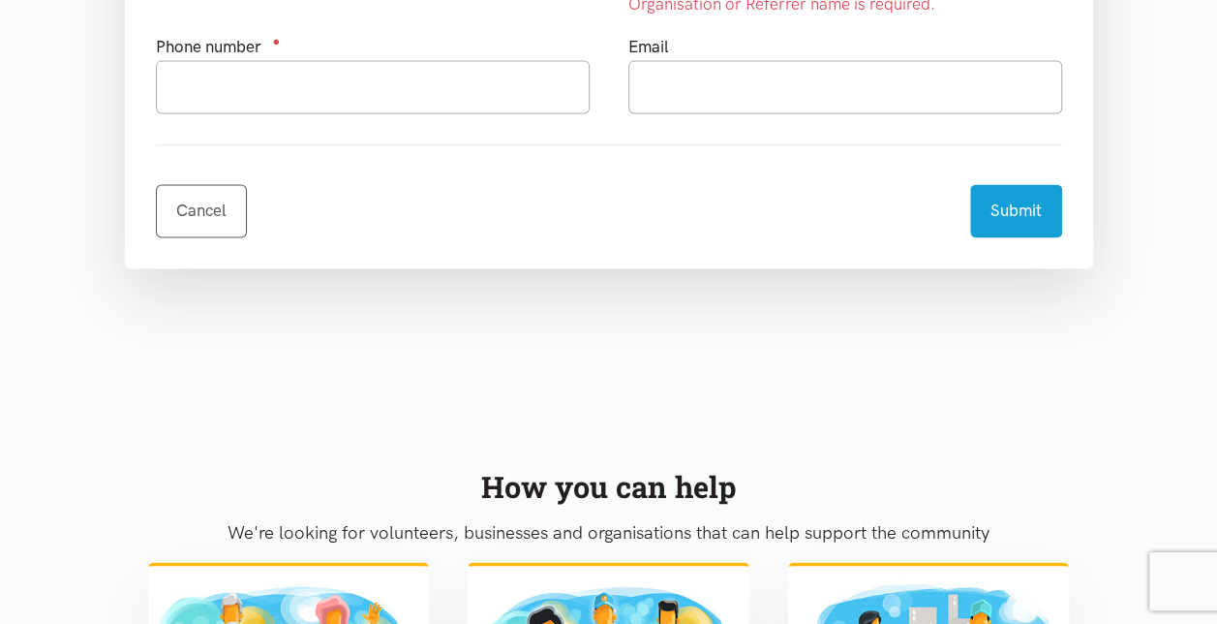
scroll to position [1400, 0]
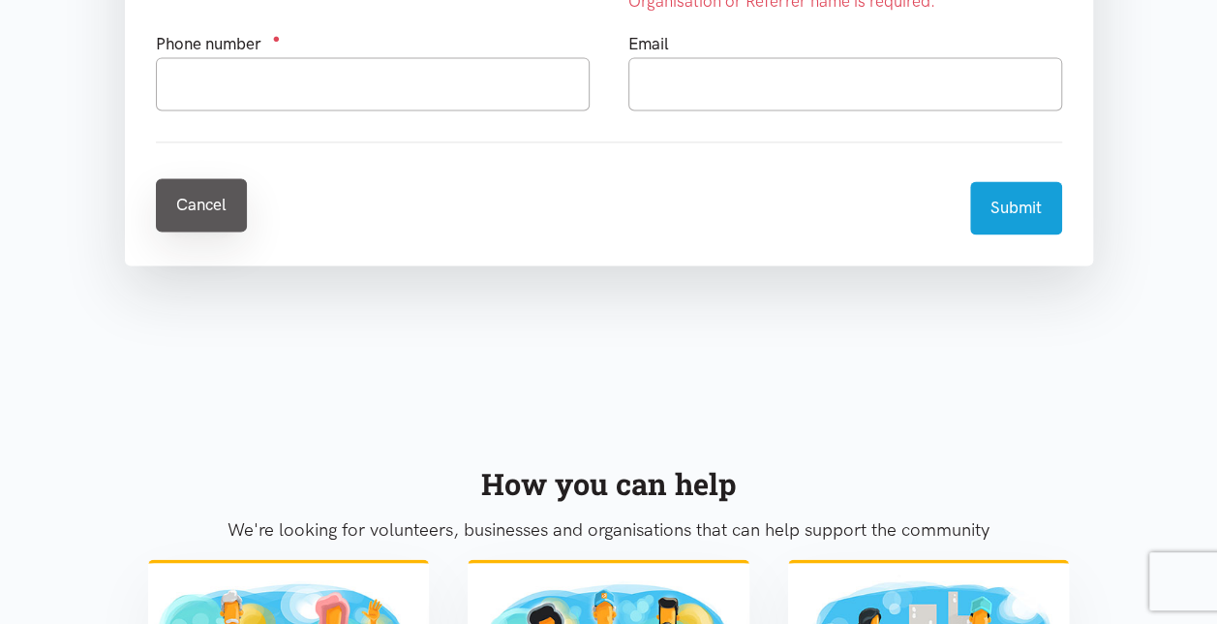
click at [197, 214] on link "Cancel" at bounding box center [201, 204] width 91 height 53
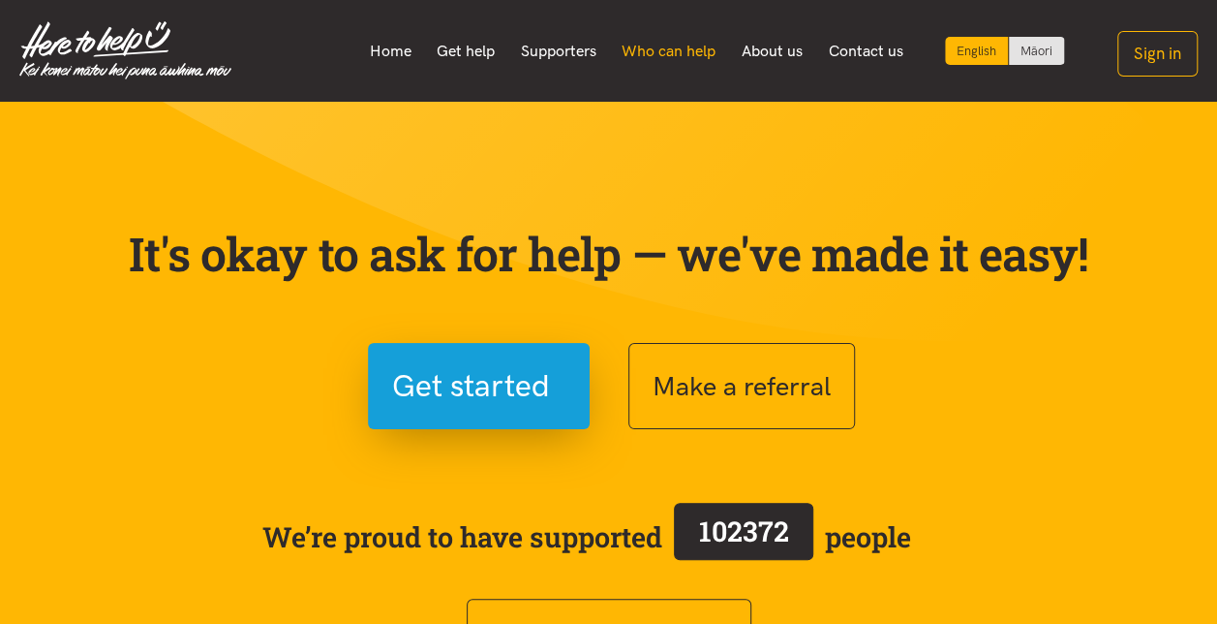
click at [679, 61] on link "Who can help" at bounding box center [669, 51] width 120 height 41
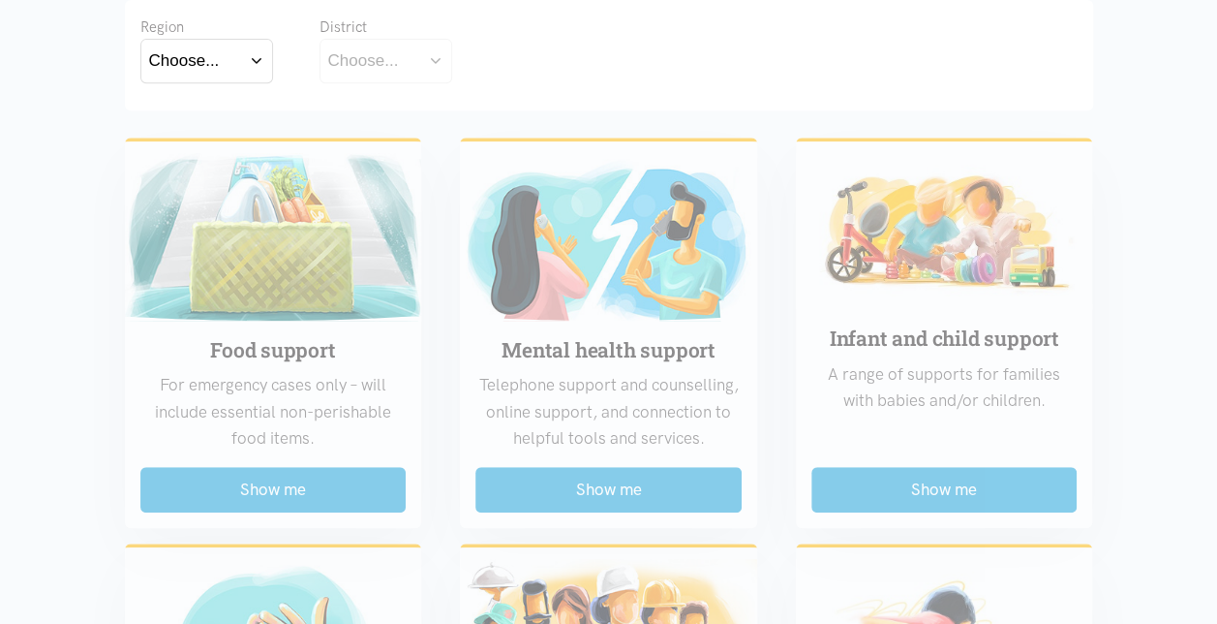
scroll to position [424, 0]
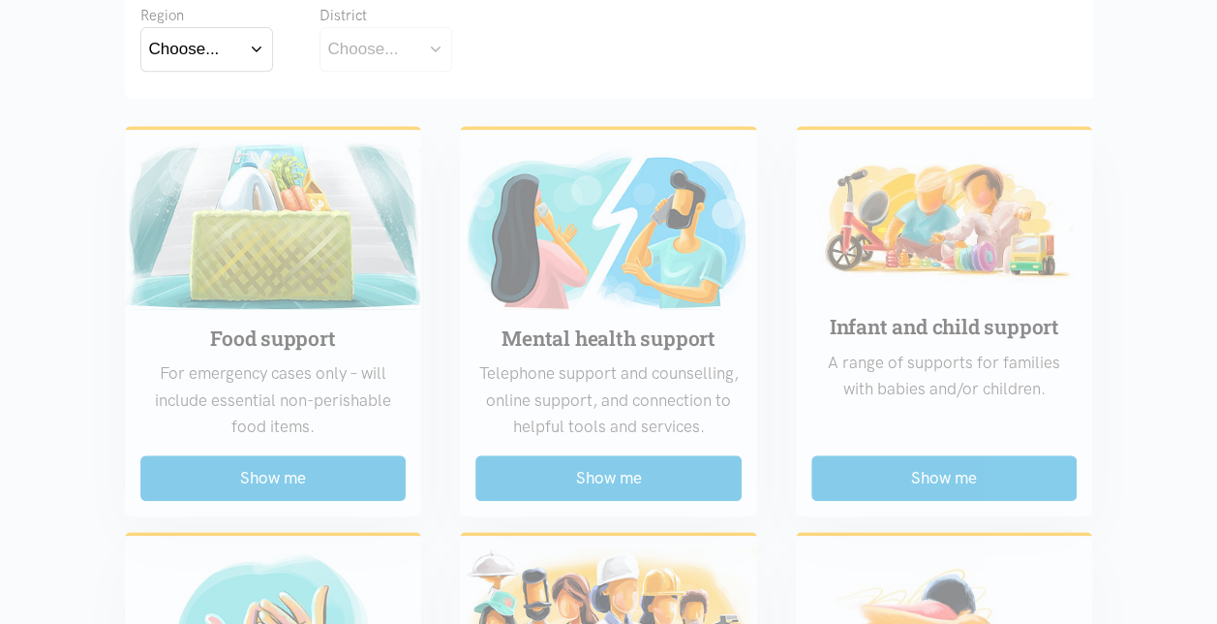
click at [170, 56] on div "Choose..." at bounding box center [184, 49] width 71 height 26
click at [193, 134] on label "[GEOGRAPHIC_DATA]" at bounding box center [206, 134] width 115 height 24
click at [0, 0] on input "[GEOGRAPHIC_DATA]" at bounding box center [0, 0] width 0 height 0
click at [411, 64] on button "Choose..." at bounding box center [417, 49] width 194 height 44
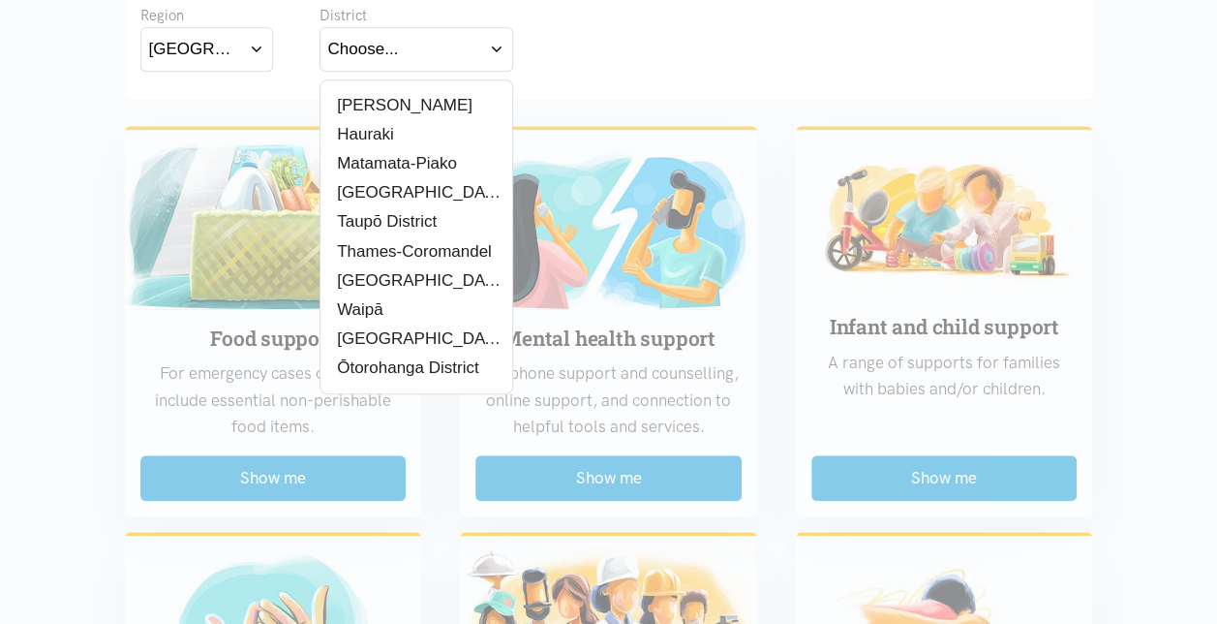
click at [378, 101] on label "[PERSON_NAME]" at bounding box center [400, 105] width 144 height 24
click at [0, 0] on input "[PERSON_NAME]" at bounding box center [0, 0] width 0 height 0
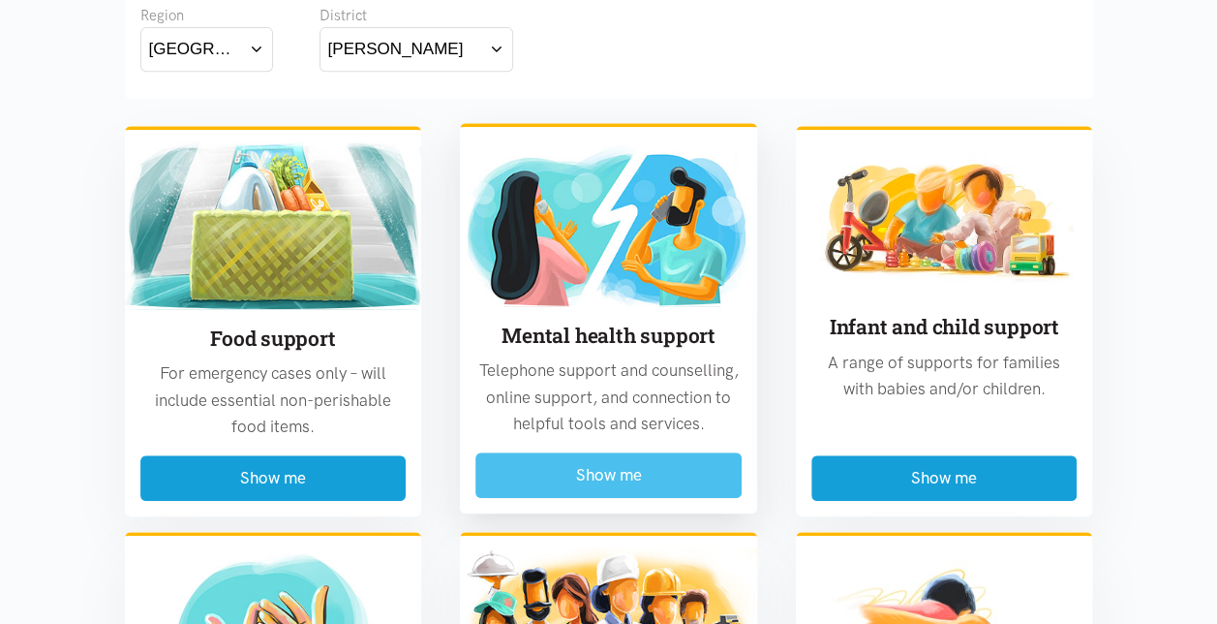
click at [635, 475] on button "Show me" at bounding box center [608, 475] width 266 height 46
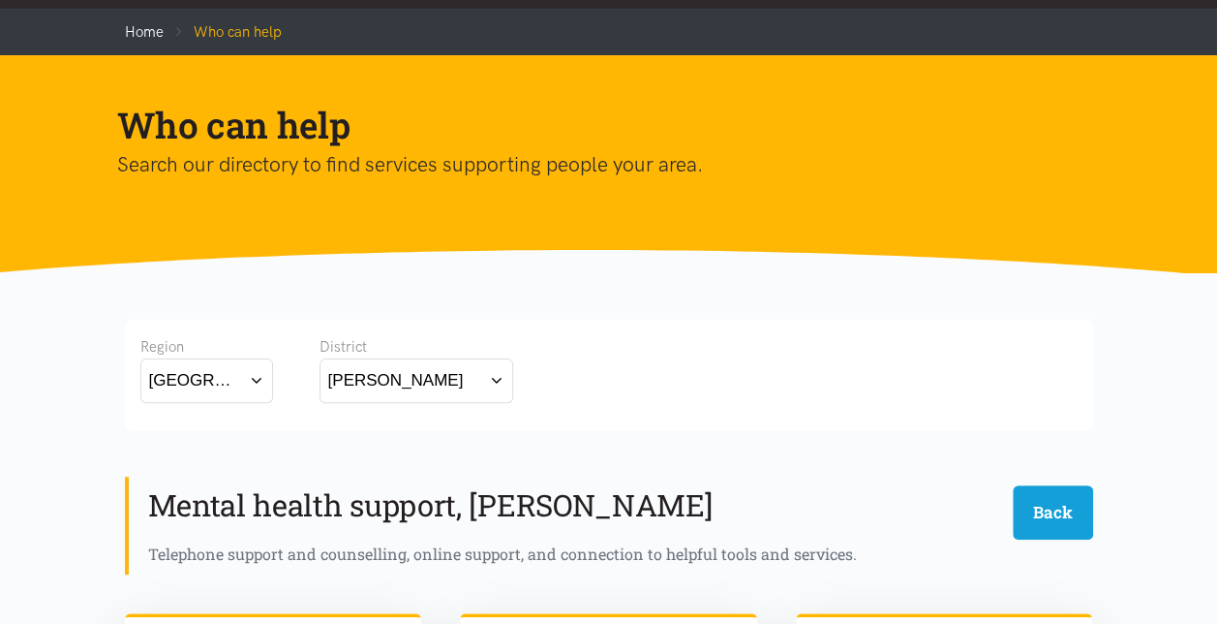
scroll to position [0, 0]
